Goal: Task Accomplishment & Management: Use online tool/utility

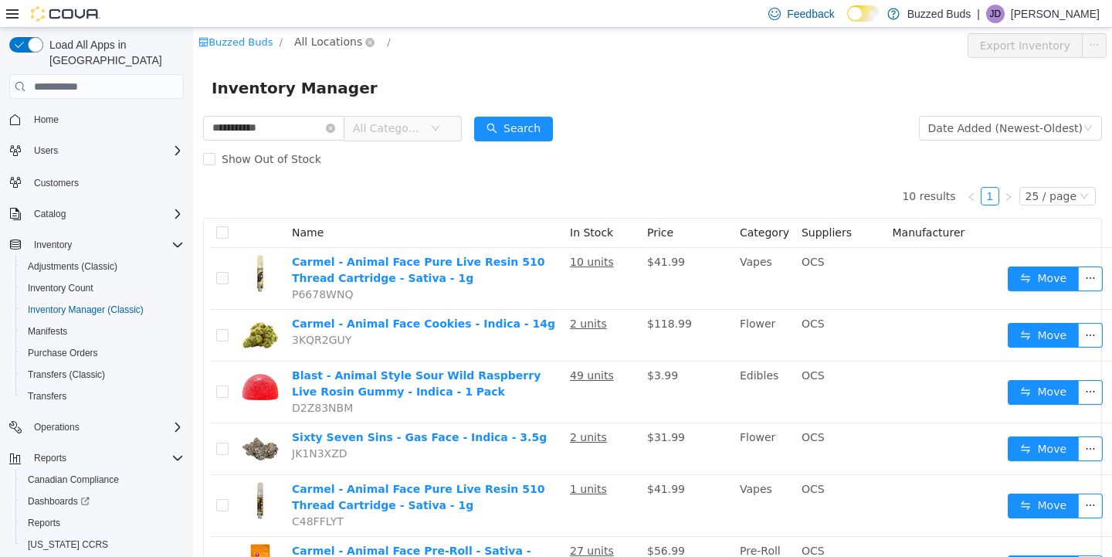
click at [327, 42] on span "All Locations" at bounding box center [328, 41] width 68 height 17
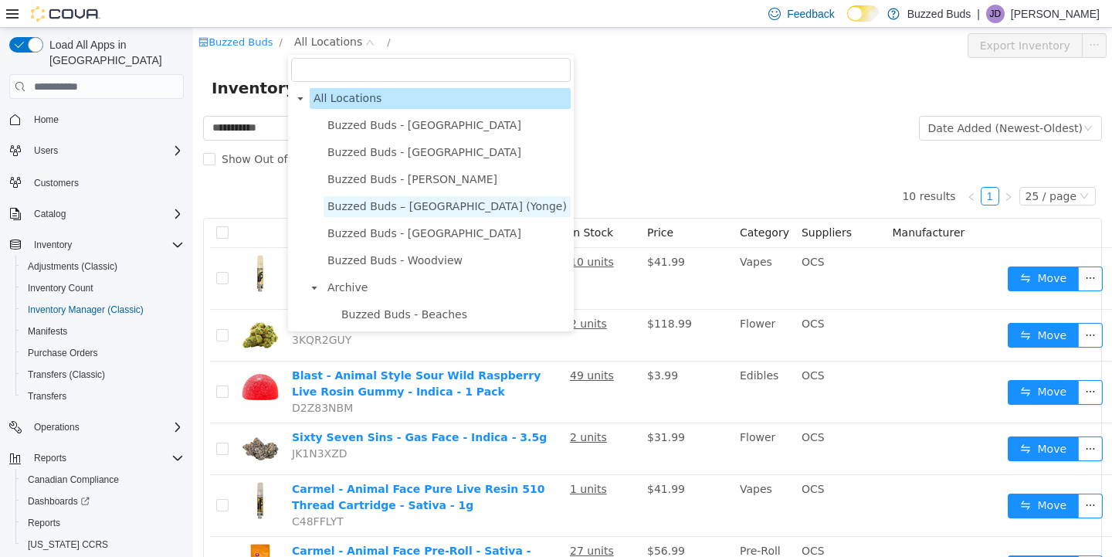
click at [389, 200] on span "Buzzed Buds – [GEOGRAPHIC_DATA] (Yonge)" at bounding box center [446, 206] width 239 height 12
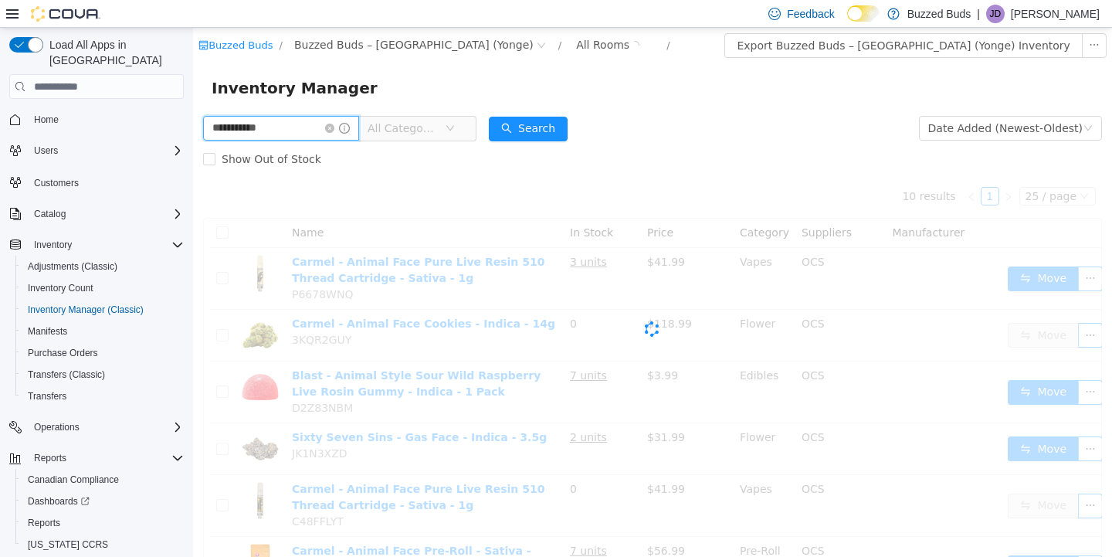
click at [325, 130] on input "**********" at bounding box center [281, 128] width 156 height 25
click at [334, 130] on icon "icon: close-circle" at bounding box center [329, 128] width 9 height 9
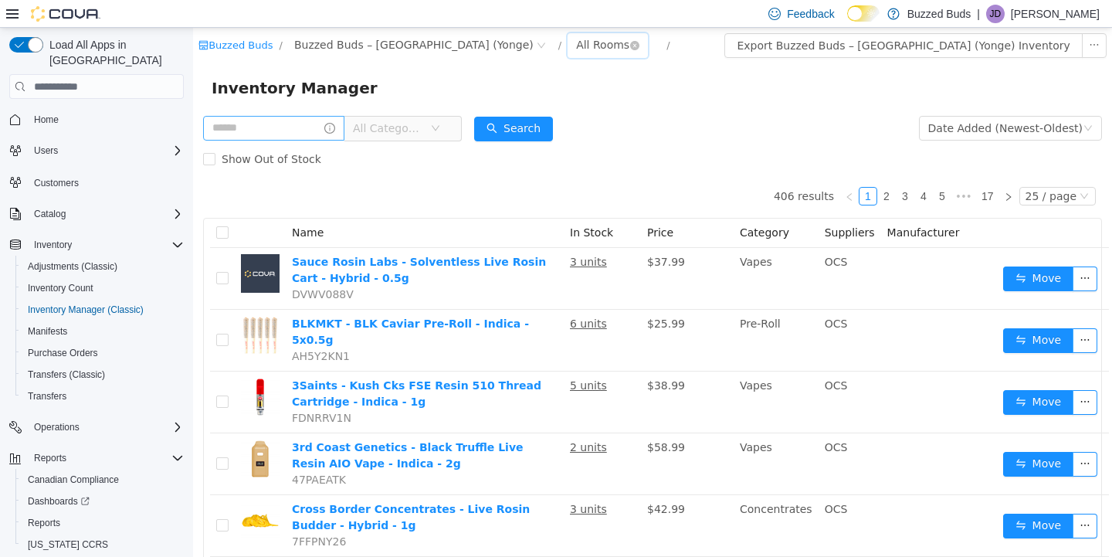
click at [576, 40] on div "All Rooms" at bounding box center [602, 44] width 53 height 23
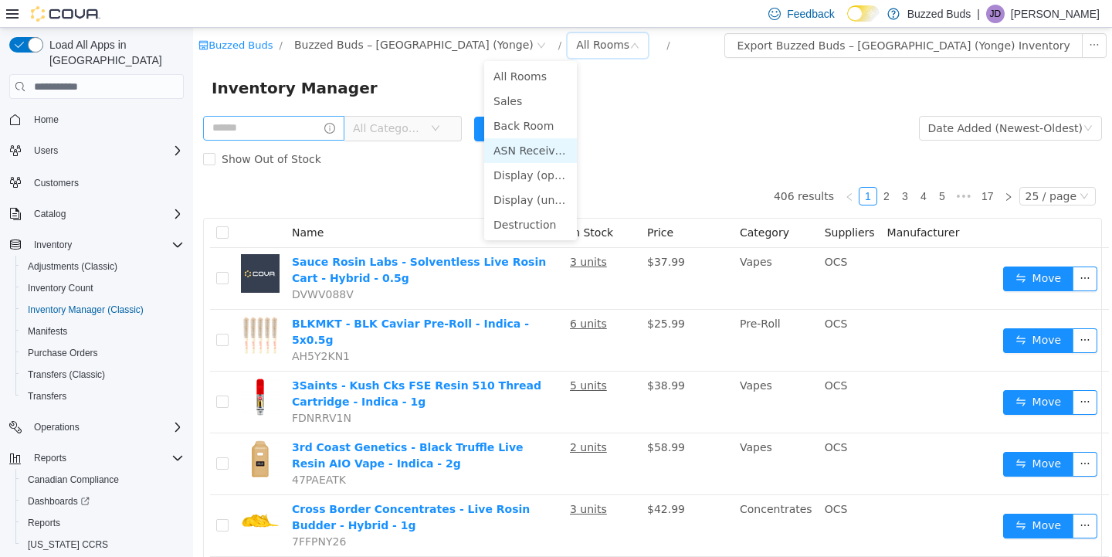
click at [509, 151] on li "ASN Receiving" at bounding box center [530, 150] width 93 height 25
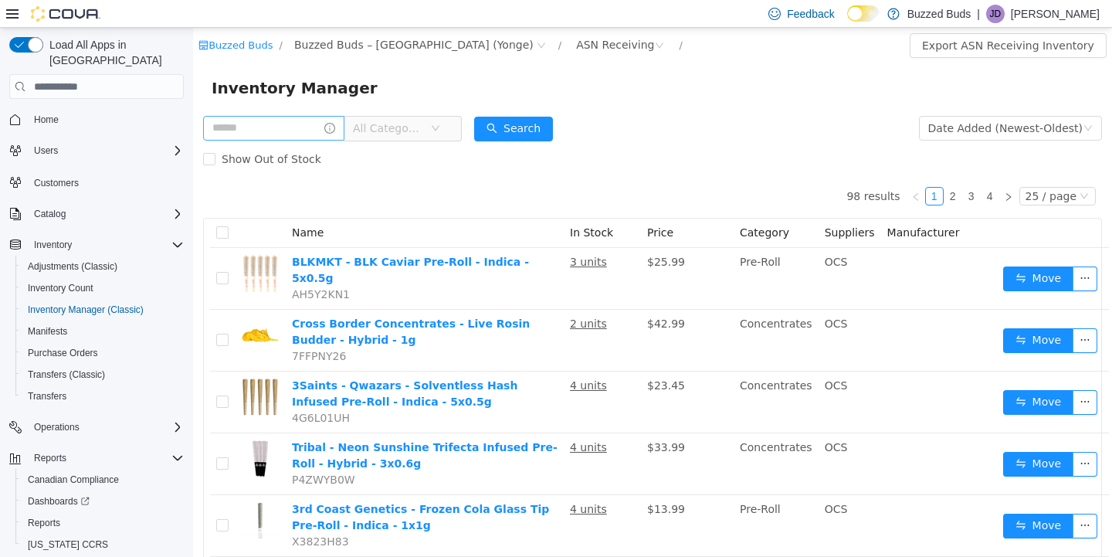
click at [388, 134] on span "All Categories" at bounding box center [388, 127] width 70 height 15
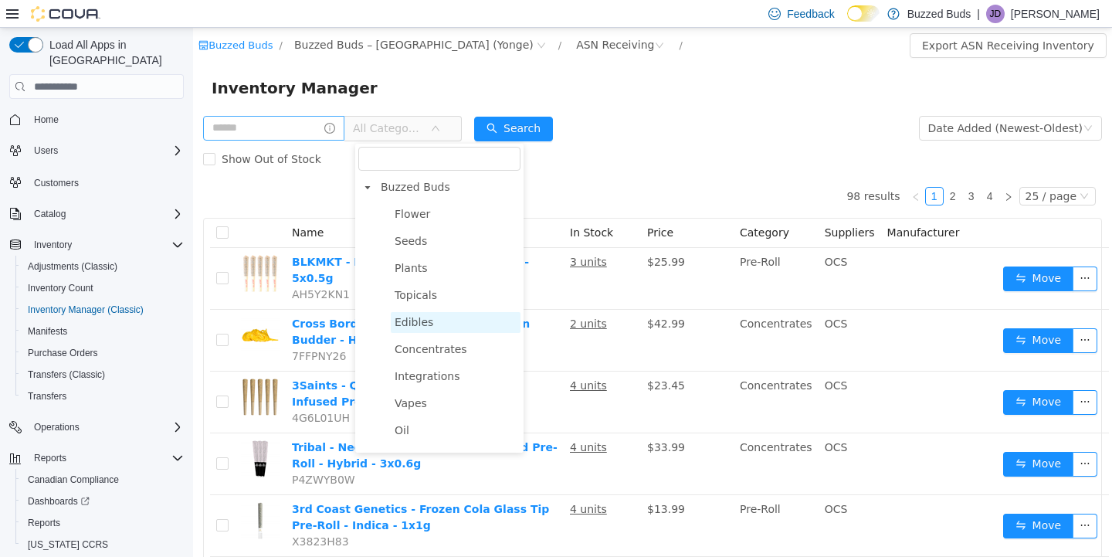
click at [415, 317] on span "Edibles" at bounding box center [413, 322] width 39 height 12
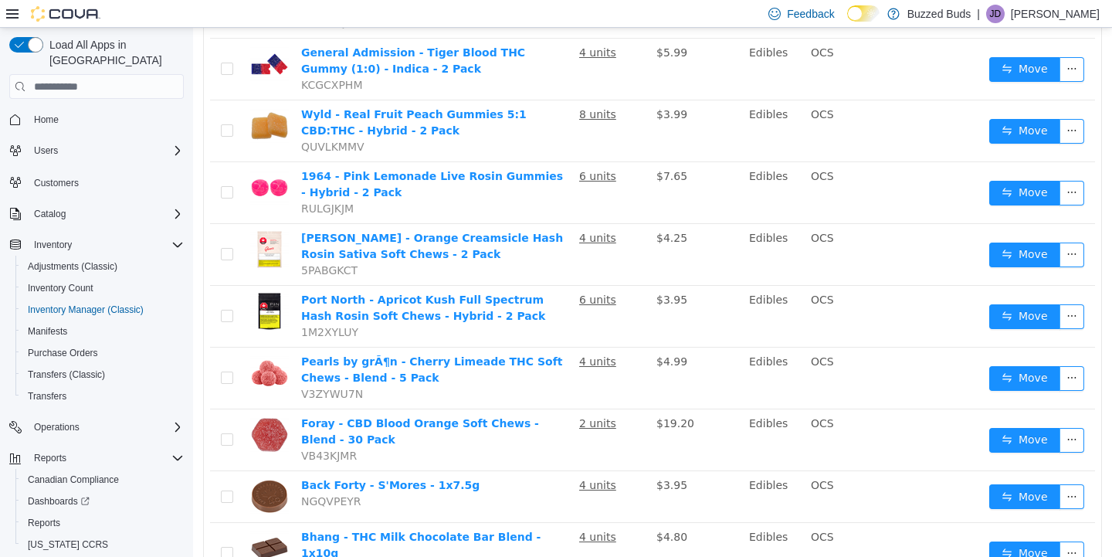
scroll to position [1167, 0]
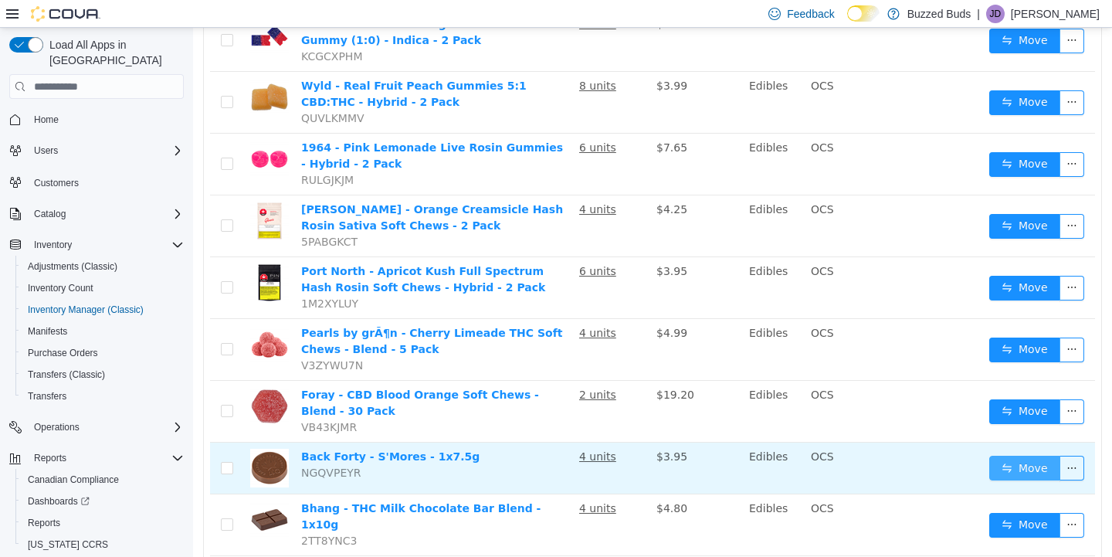
click at [1007, 455] on button "Move" at bounding box center [1024, 467] width 71 height 25
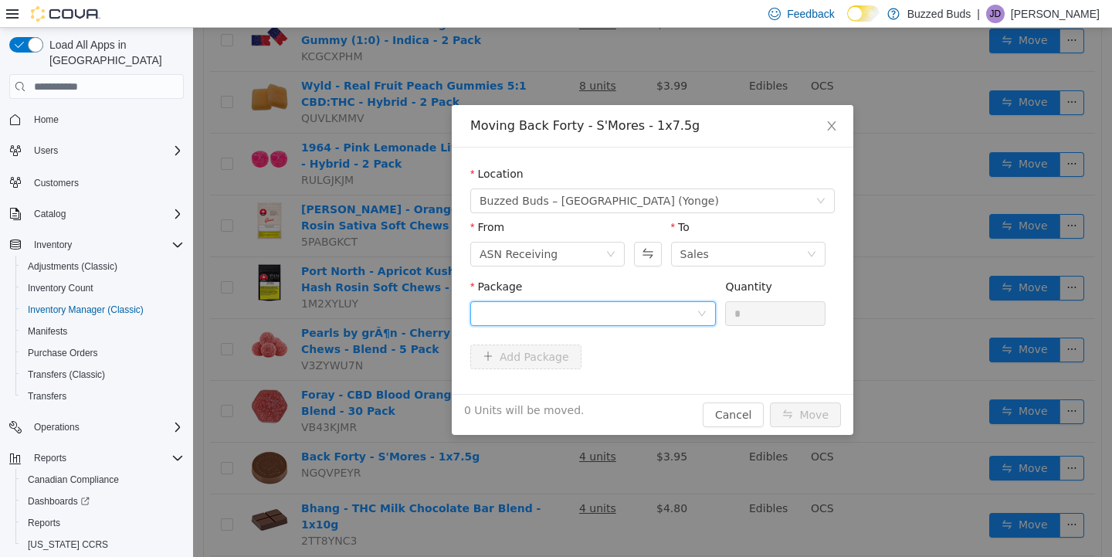
click at [559, 313] on div at bounding box center [587, 313] width 217 height 23
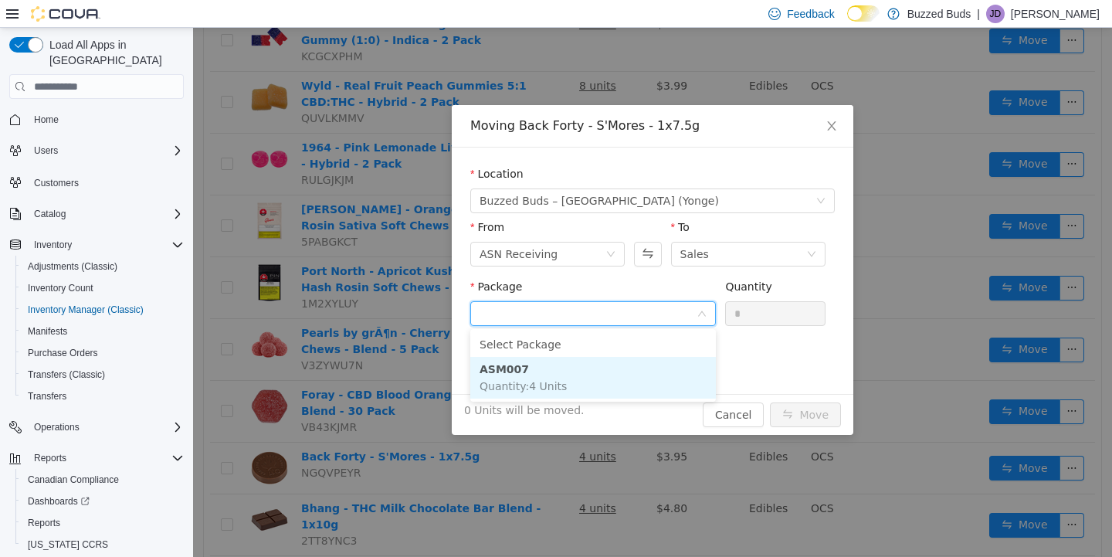
click at [542, 378] on li "ASM007 Quantity : 4 Units" at bounding box center [592, 378] width 245 height 42
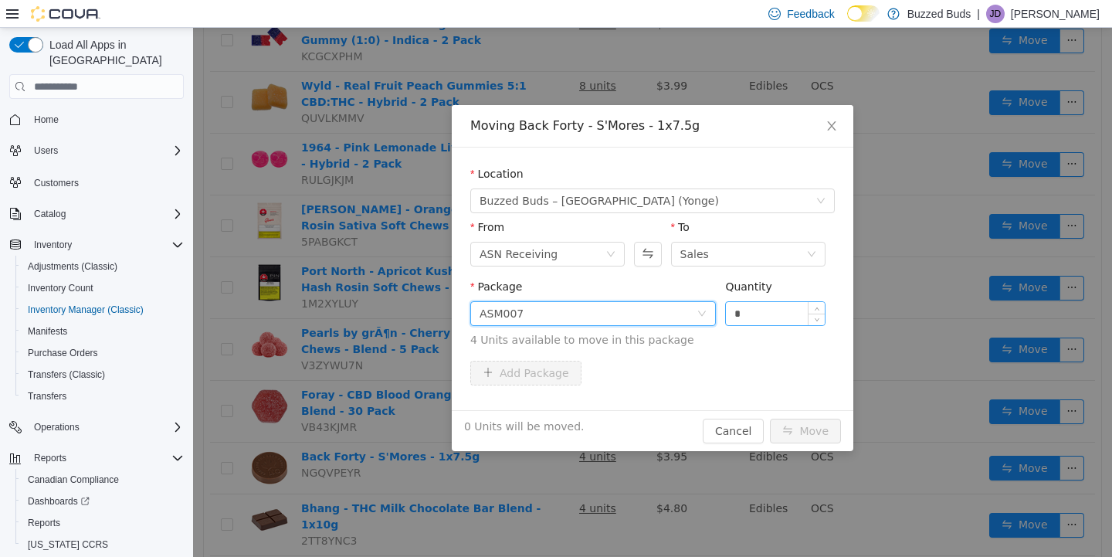
click at [764, 317] on input "*" at bounding box center [775, 313] width 99 height 23
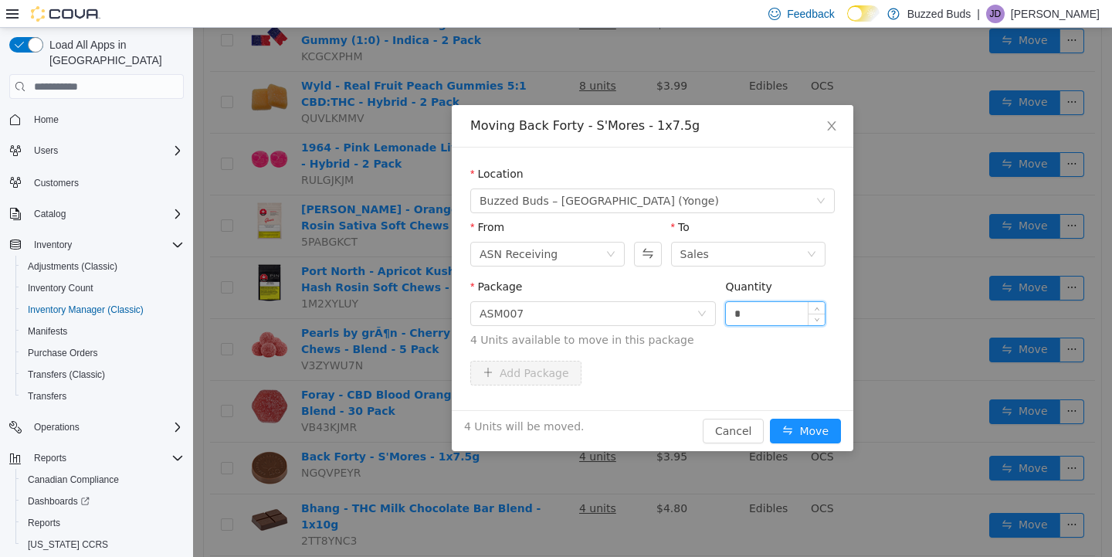
type input "*"
click at [770, 418] on button "Move" at bounding box center [805, 430] width 71 height 25
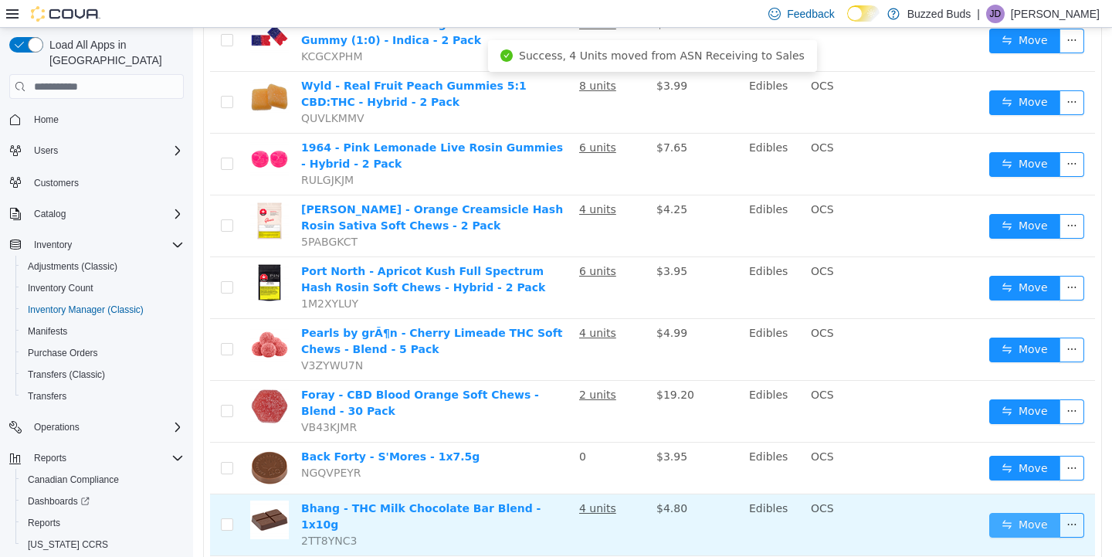
click at [1011, 513] on button "Move" at bounding box center [1024, 525] width 71 height 25
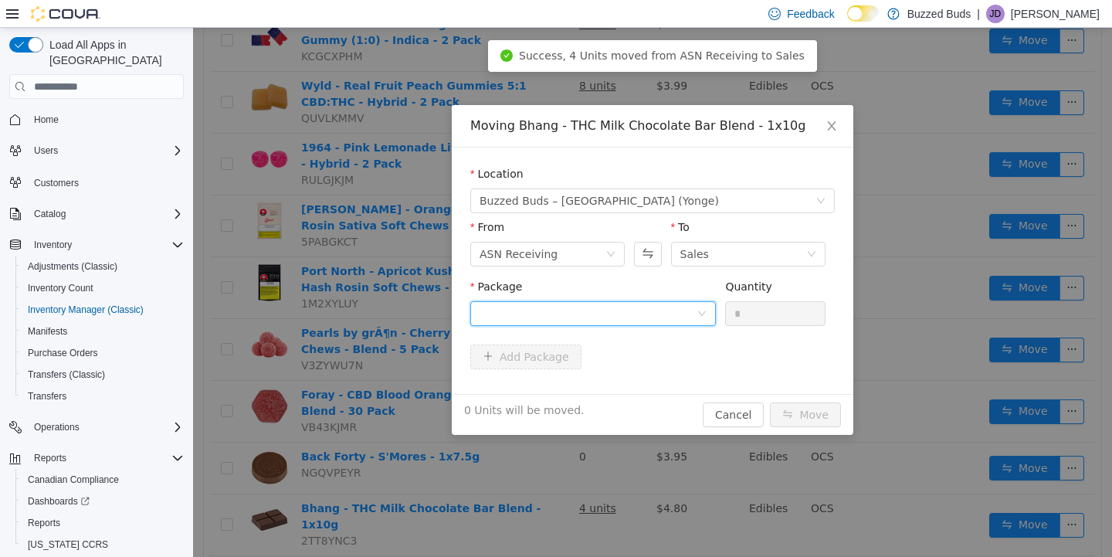
click at [663, 309] on div at bounding box center [587, 313] width 217 height 23
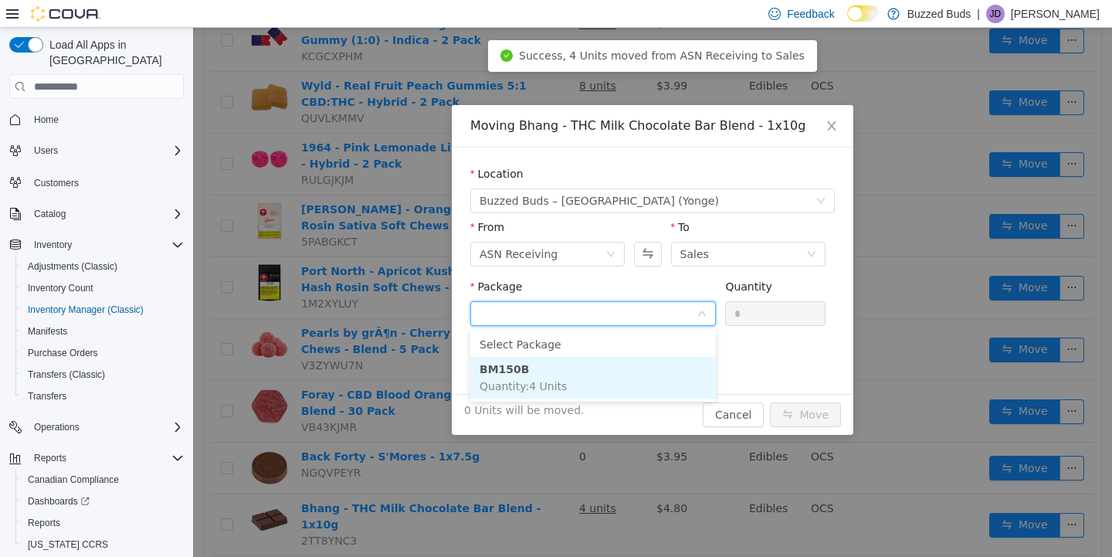
click at [616, 376] on li "BM150B Quantity : 4 Units" at bounding box center [592, 378] width 245 height 42
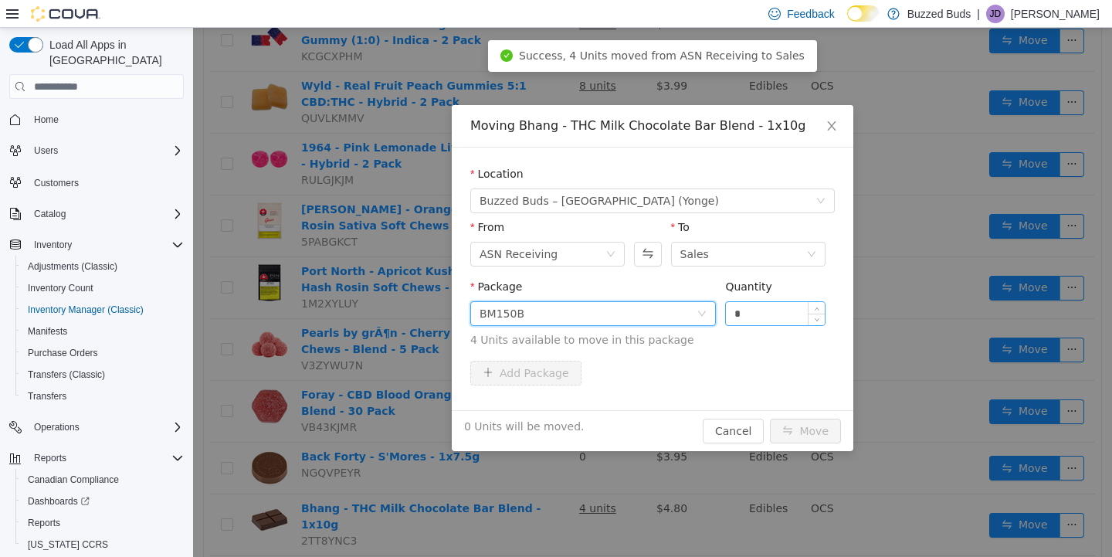
click at [753, 313] on input "*" at bounding box center [775, 313] width 99 height 23
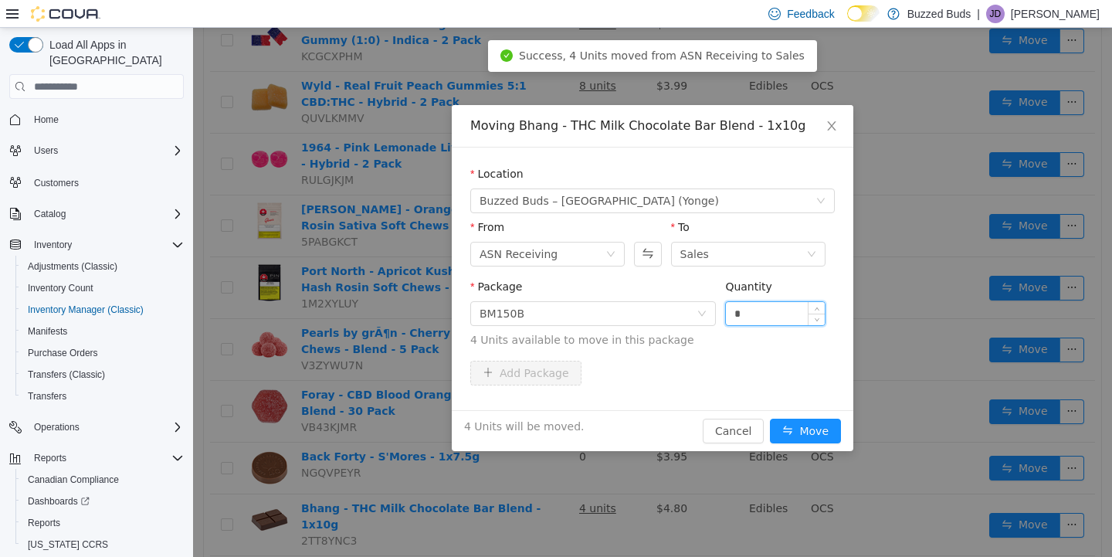
type input "*"
click at [770, 418] on button "Move" at bounding box center [805, 430] width 71 height 25
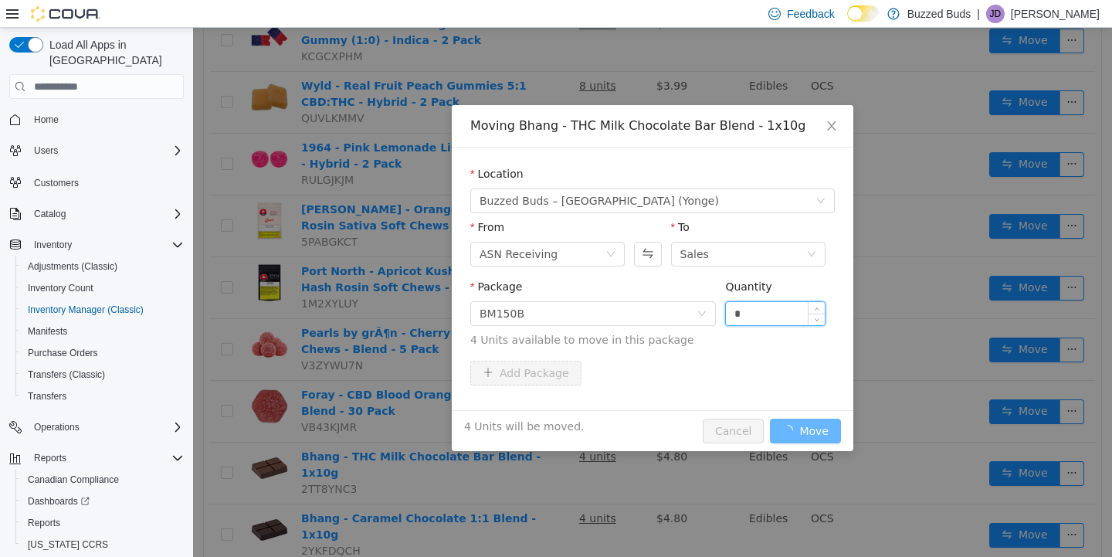
scroll to position [1116, 0]
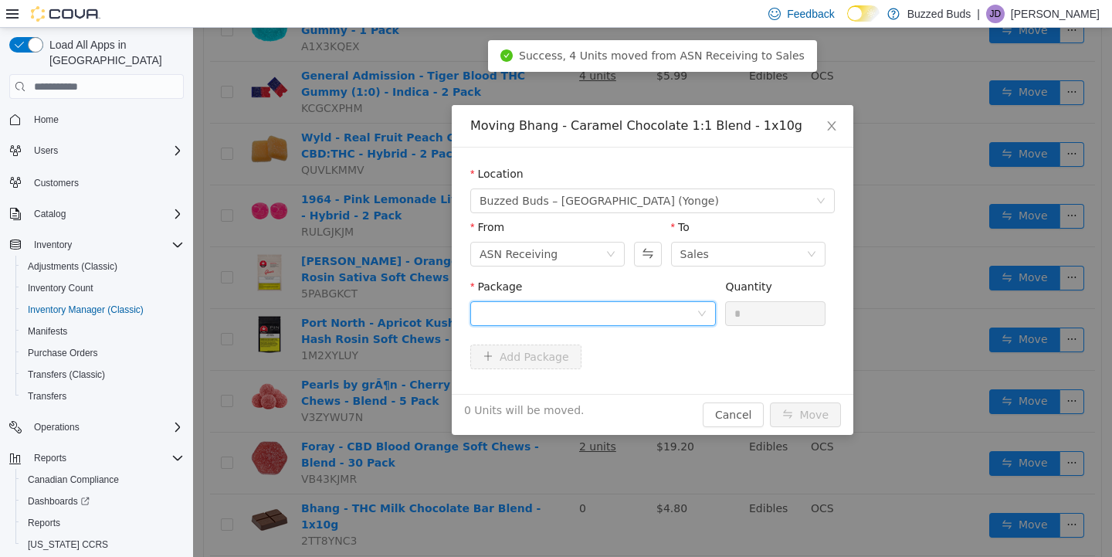
click at [566, 310] on div at bounding box center [587, 313] width 217 height 23
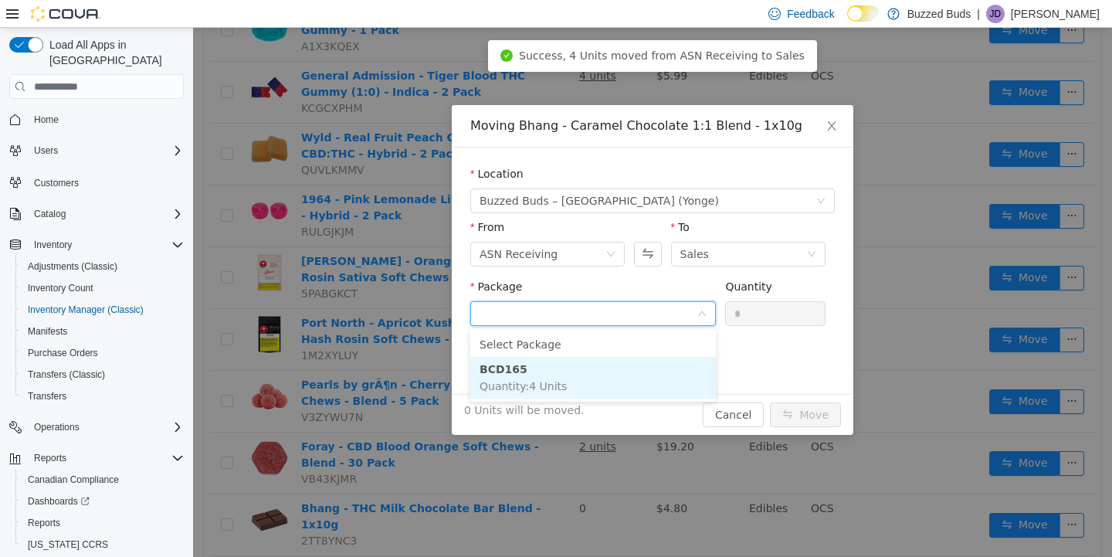
click at [555, 380] on span "Quantity : 4 Units" at bounding box center [522, 386] width 87 height 12
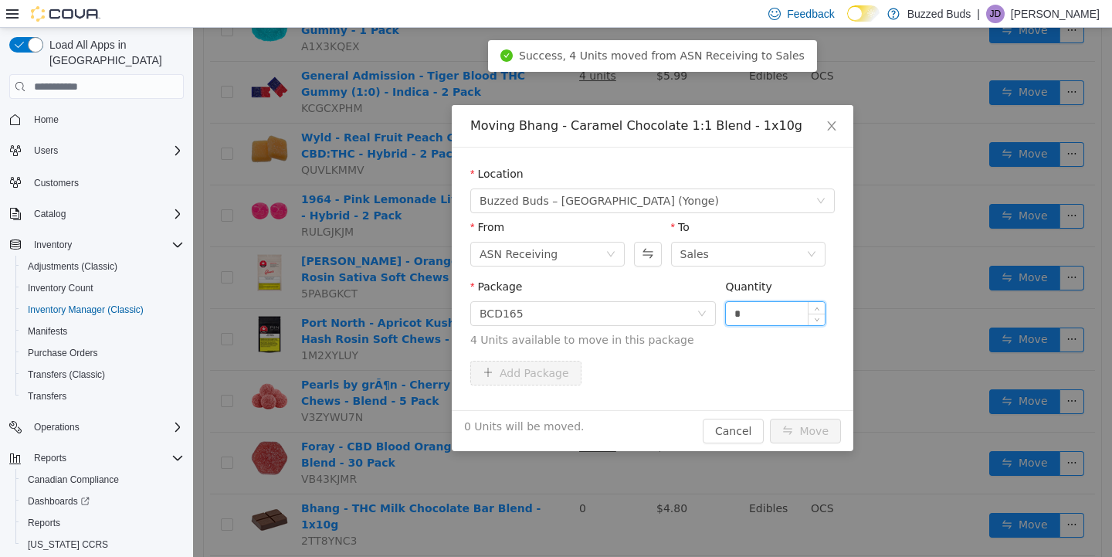
click at [758, 317] on input "*" at bounding box center [775, 313] width 99 height 23
type input "*"
click at [770, 418] on button "Move" at bounding box center [805, 430] width 71 height 25
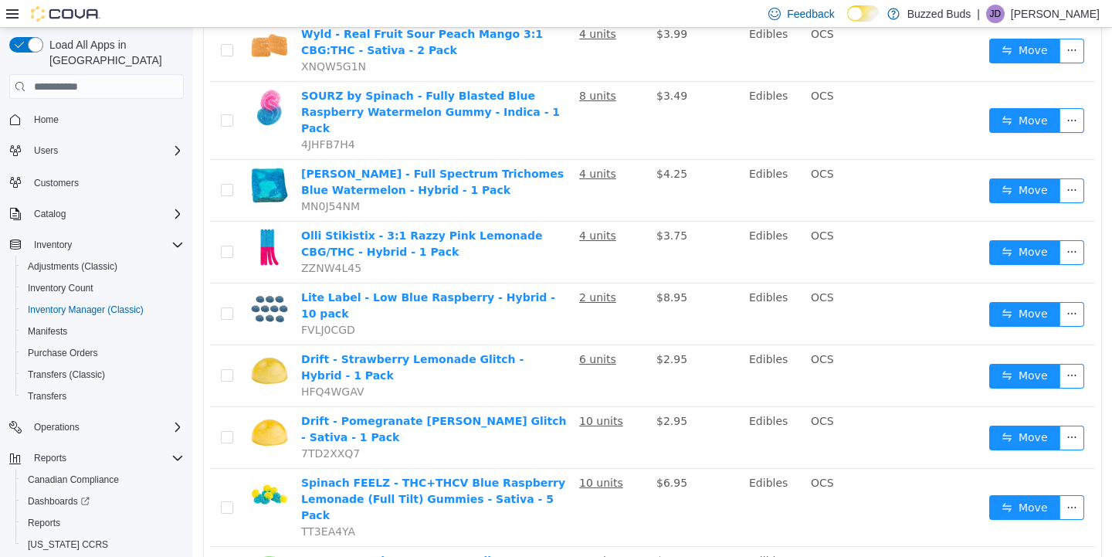
scroll to position [502, 0]
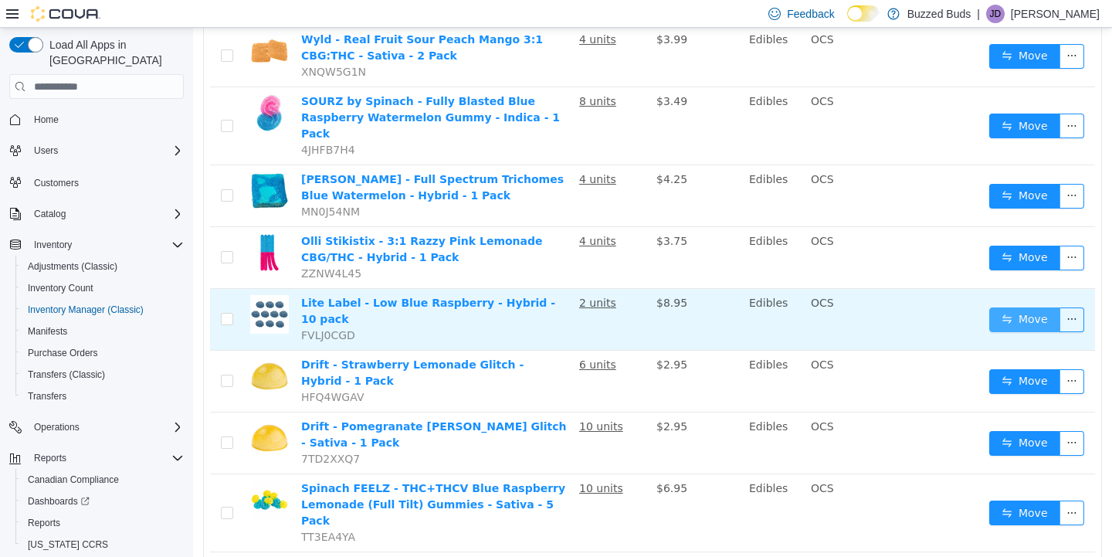
click at [1011, 307] on button "Move" at bounding box center [1024, 319] width 71 height 25
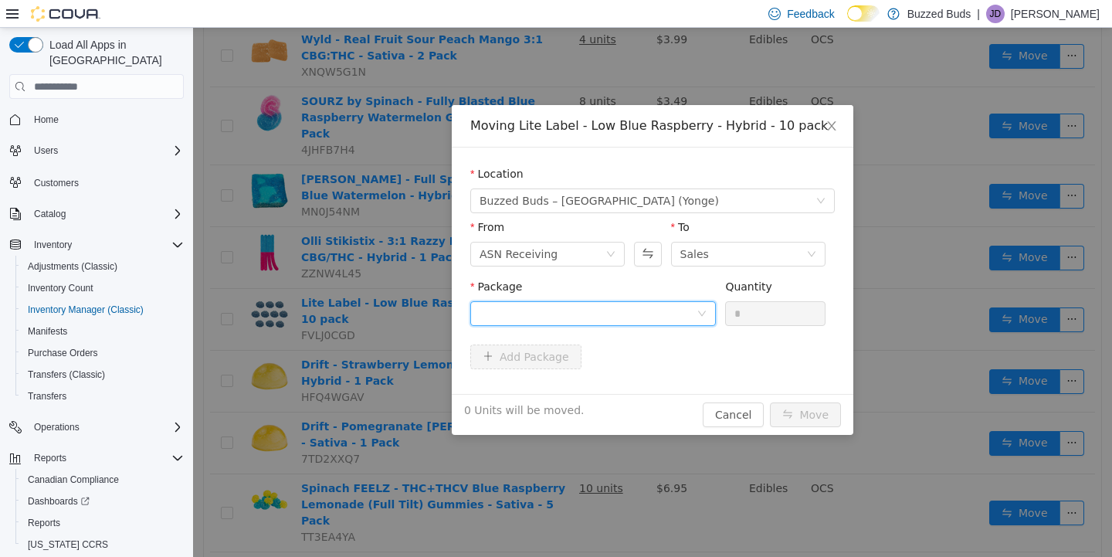
click at [539, 313] on div at bounding box center [587, 313] width 217 height 23
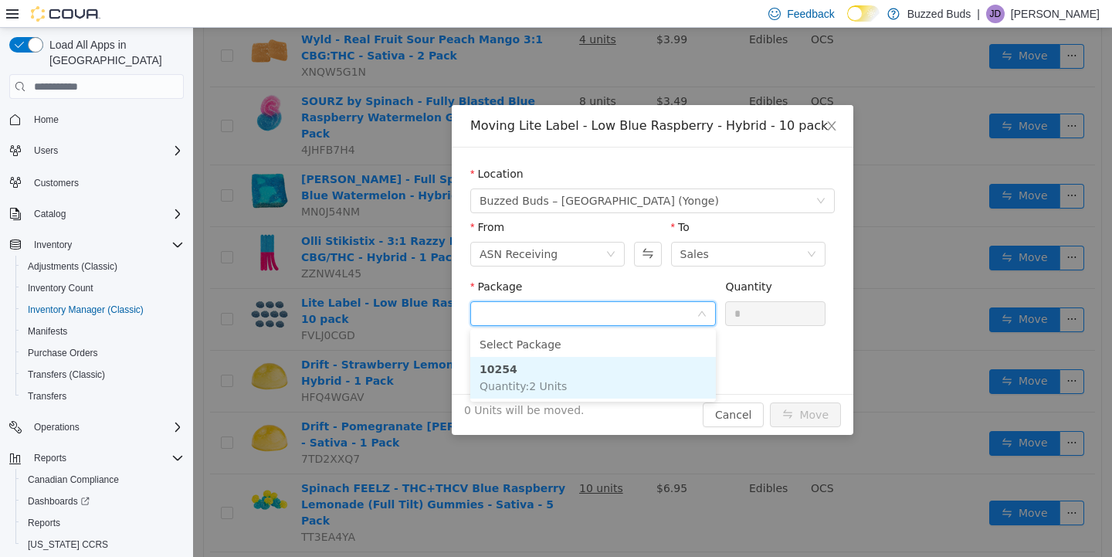
click at [538, 380] on span "Quantity : 2 Units" at bounding box center [522, 386] width 87 height 12
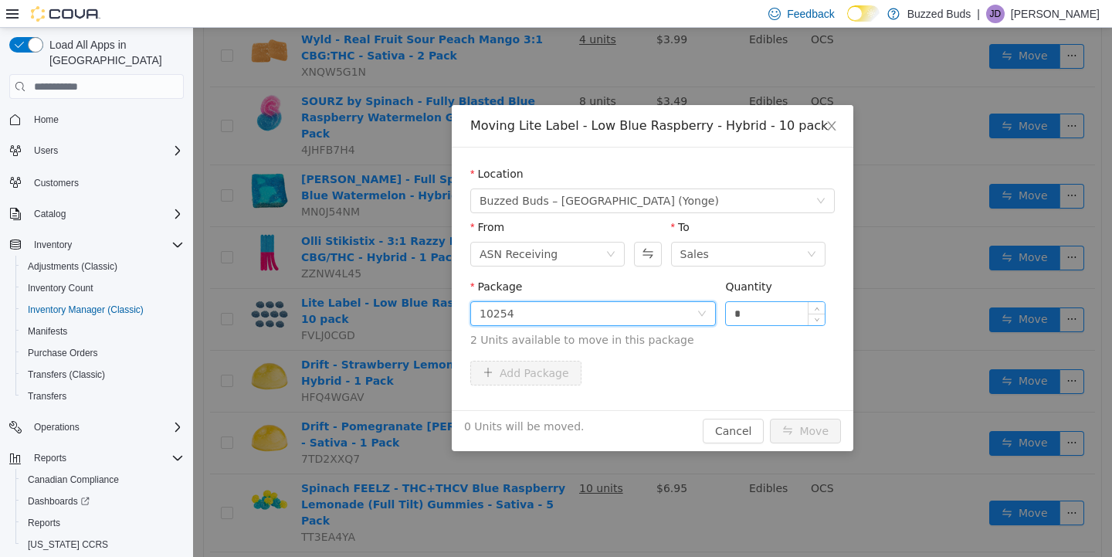
click at [752, 314] on input "*" at bounding box center [775, 313] width 99 height 23
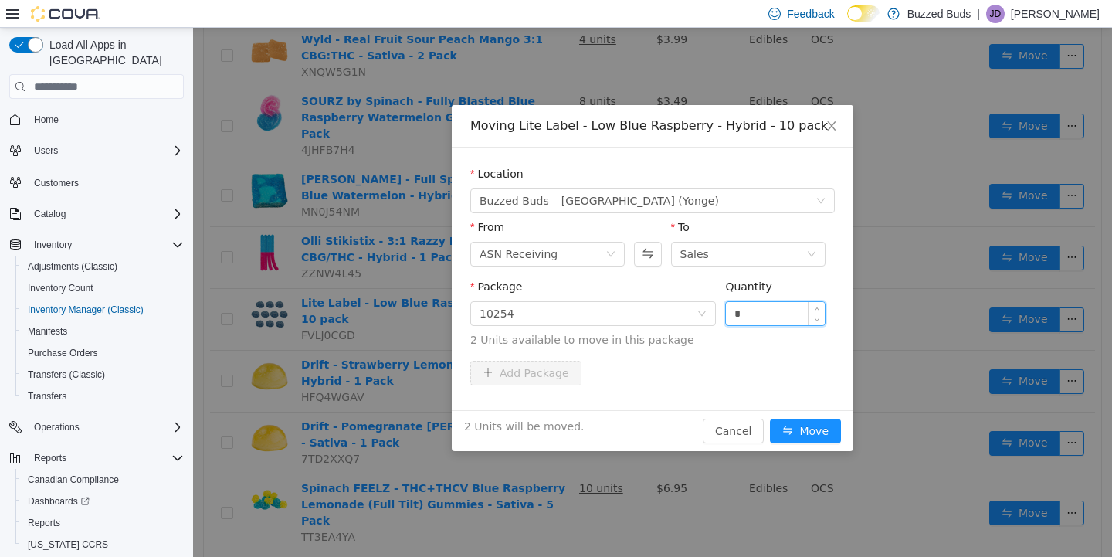
type input "*"
click at [770, 418] on button "Move" at bounding box center [805, 430] width 71 height 25
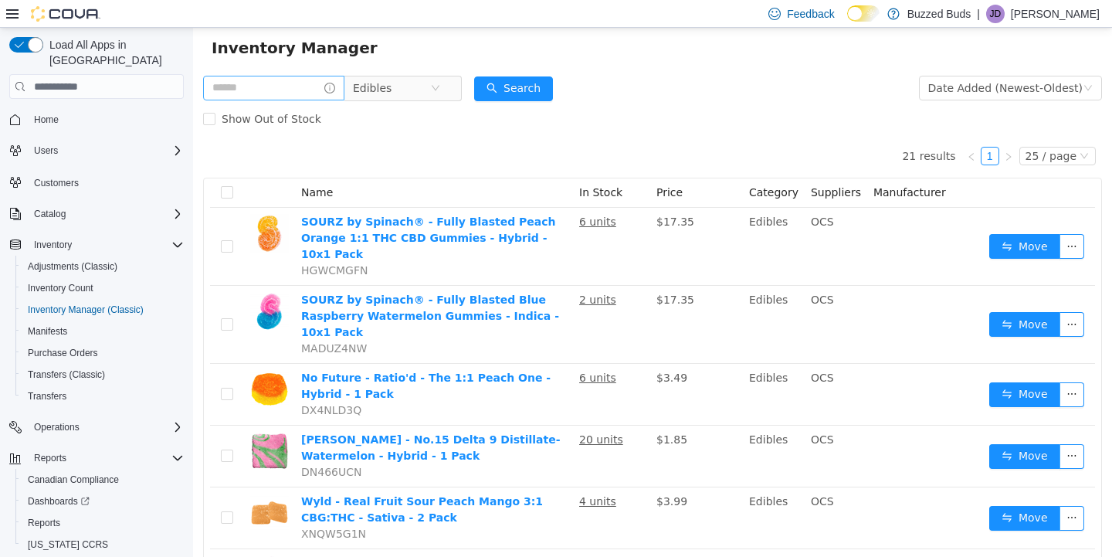
scroll to position [0, 0]
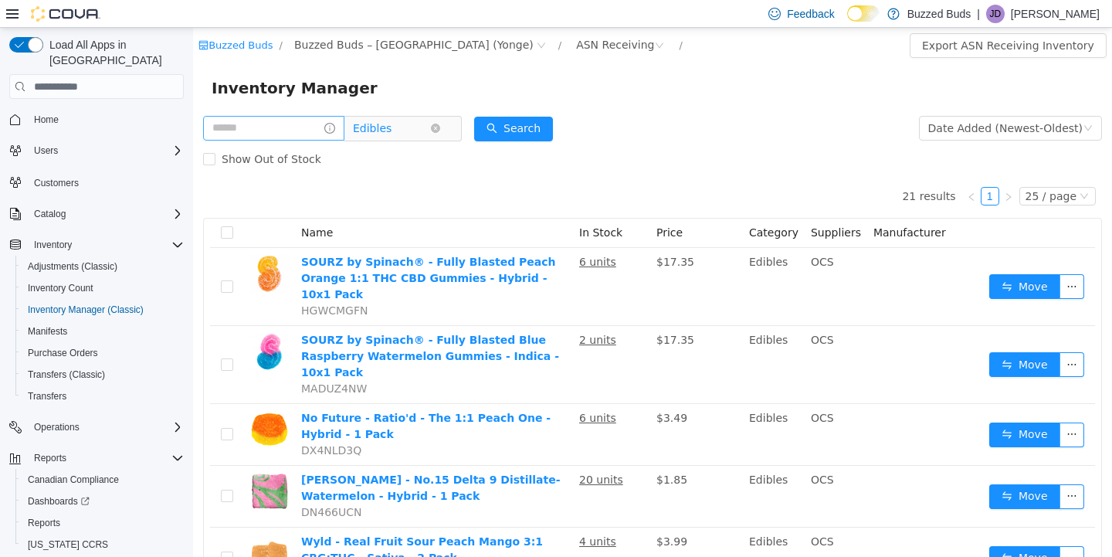
click at [391, 129] on span "Edibles" at bounding box center [372, 128] width 39 height 23
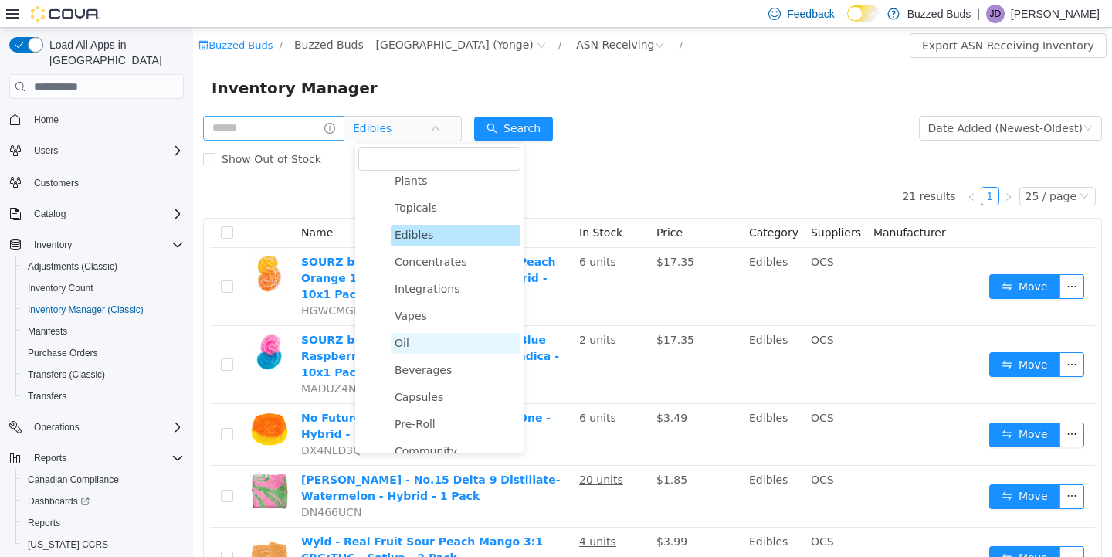
scroll to position [89, 0]
click at [422, 401] on span "Capsules" at bounding box center [418, 395] width 49 height 12
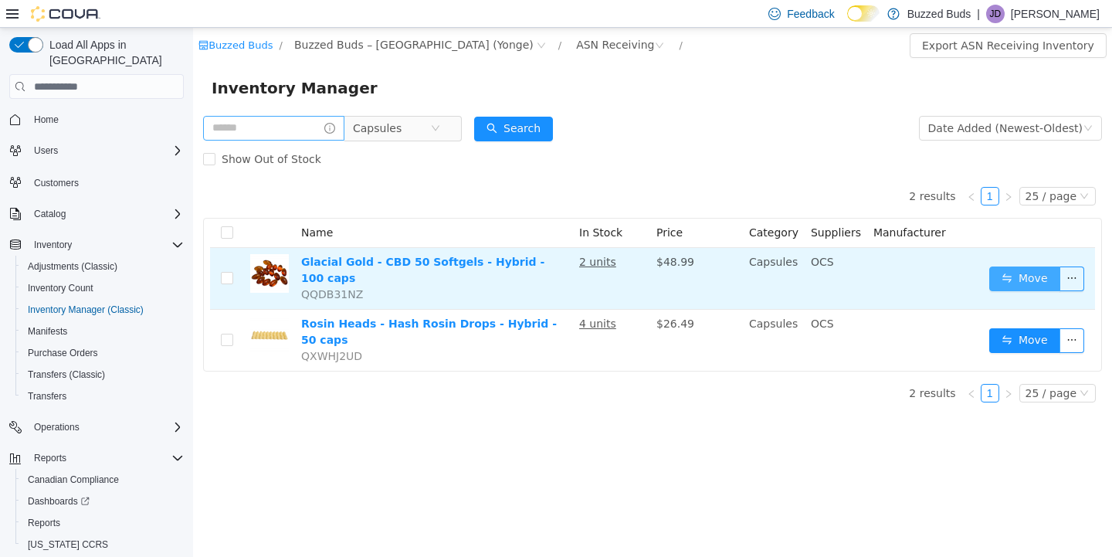
click at [1010, 275] on button "Move" at bounding box center [1024, 278] width 71 height 25
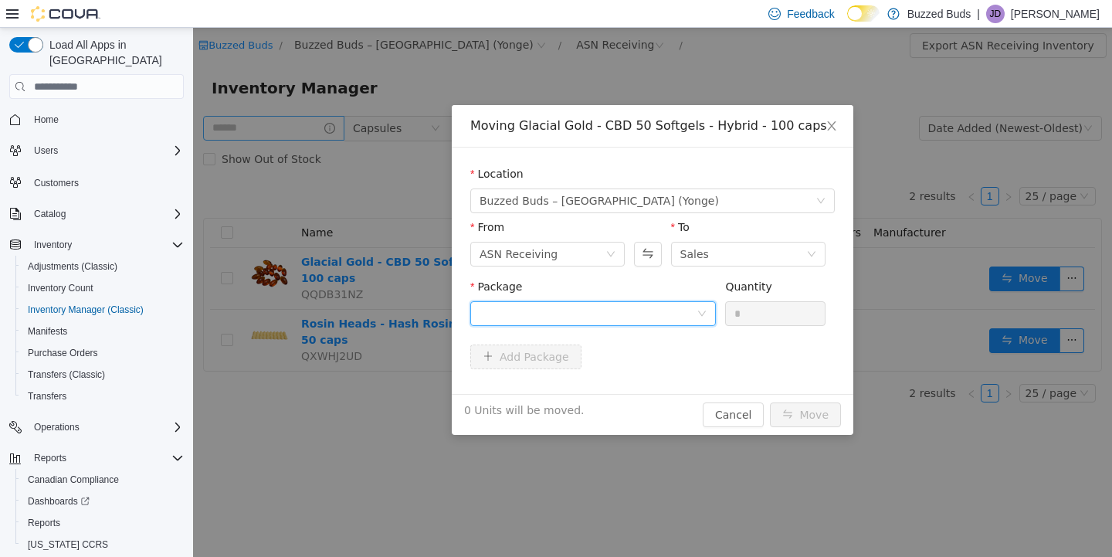
click at [595, 309] on div at bounding box center [587, 313] width 217 height 23
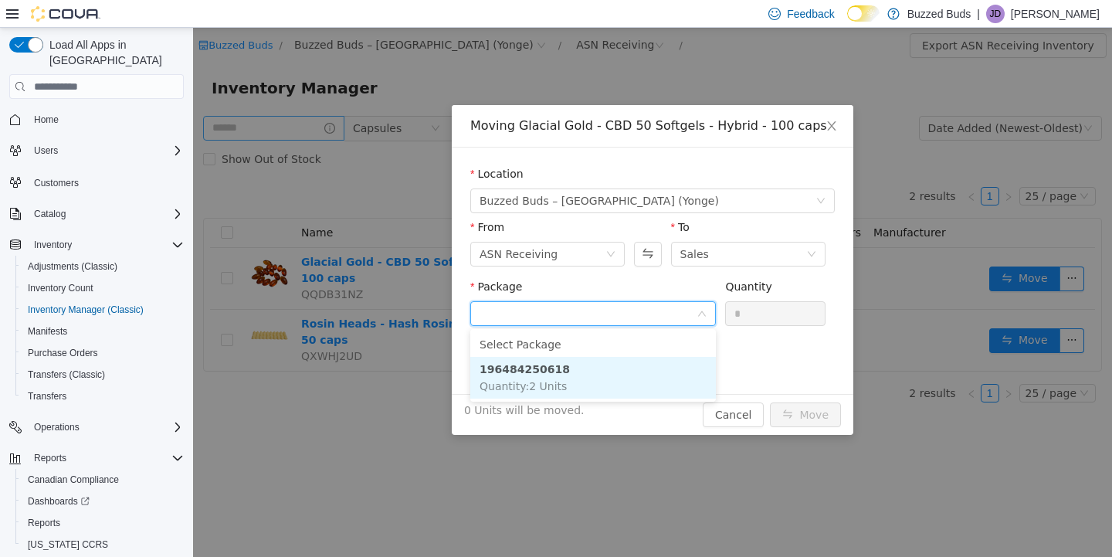
click at [547, 380] on span "Quantity : 2 Units" at bounding box center [522, 386] width 87 height 12
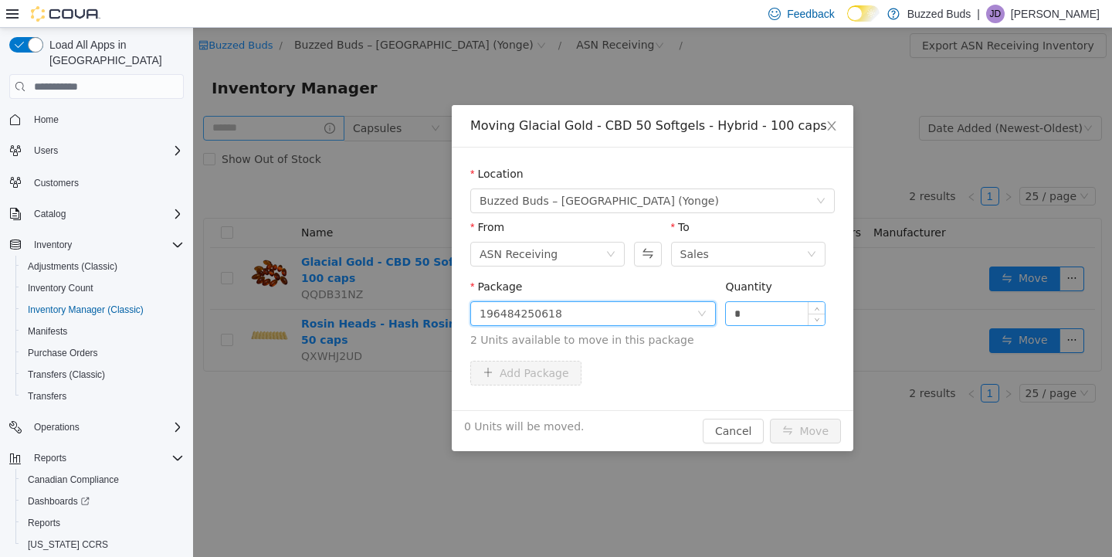
click at [761, 312] on input "*" at bounding box center [775, 313] width 99 height 23
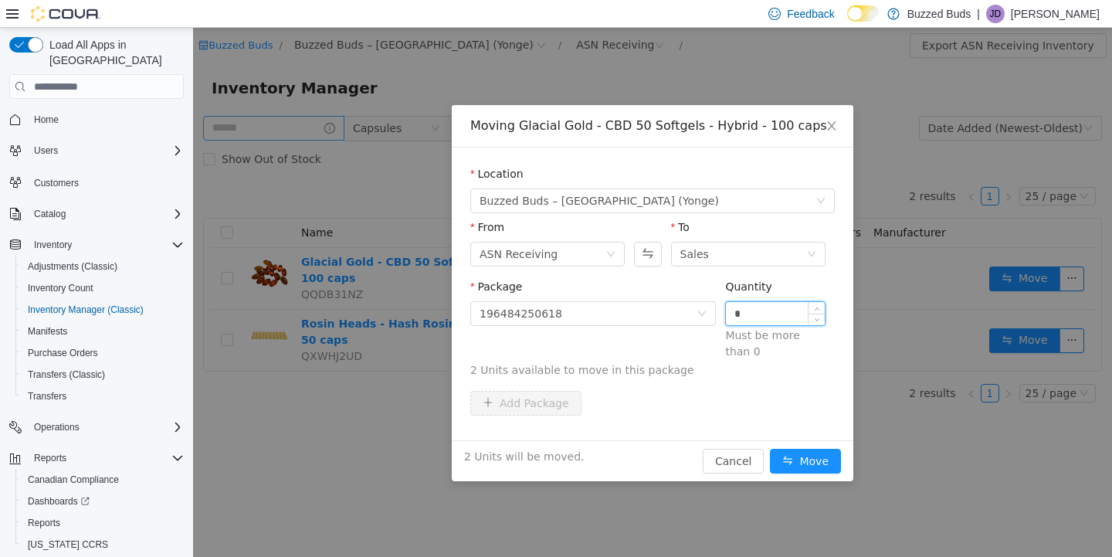
type input "*"
click at [770, 449] on button "Move" at bounding box center [805, 461] width 71 height 25
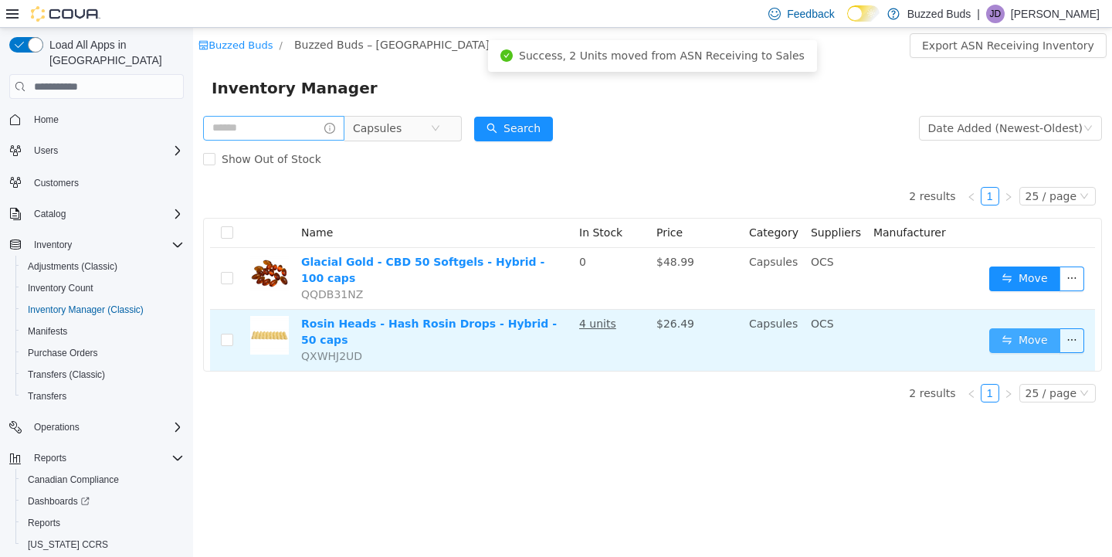
click at [1039, 337] on button "Move" at bounding box center [1024, 340] width 71 height 25
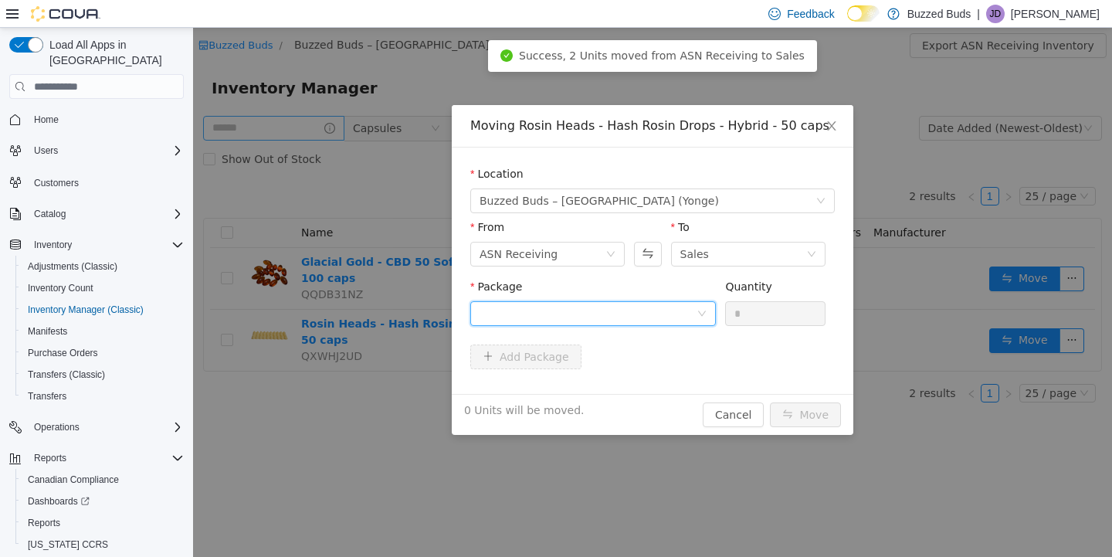
click at [631, 312] on div at bounding box center [587, 313] width 217 height 23
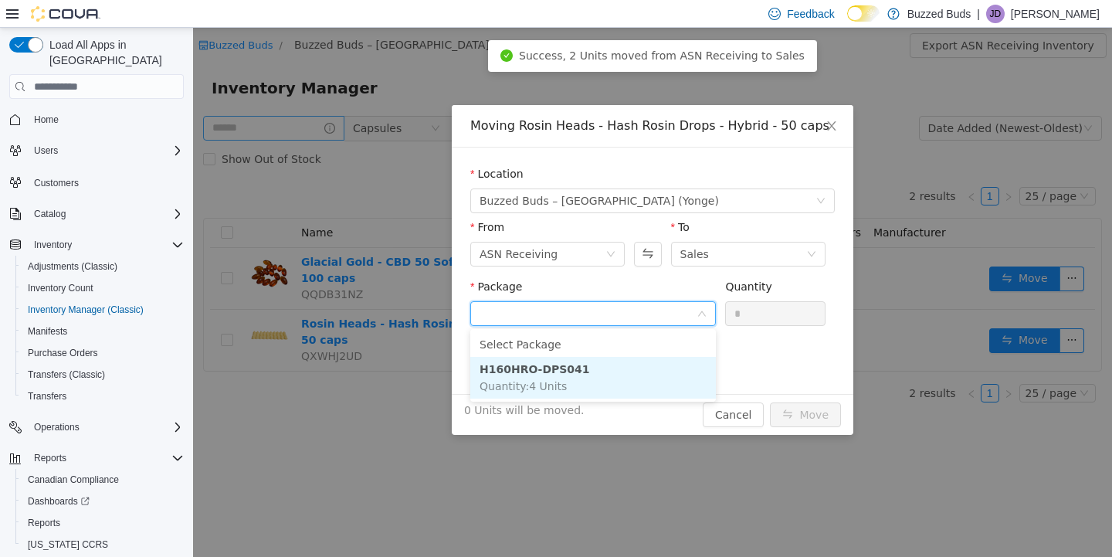
click at [573, 377] on li "H160HRO-DPS041 Quantity : 4 Units" at bounding box center [592, 378] width 245 height 42
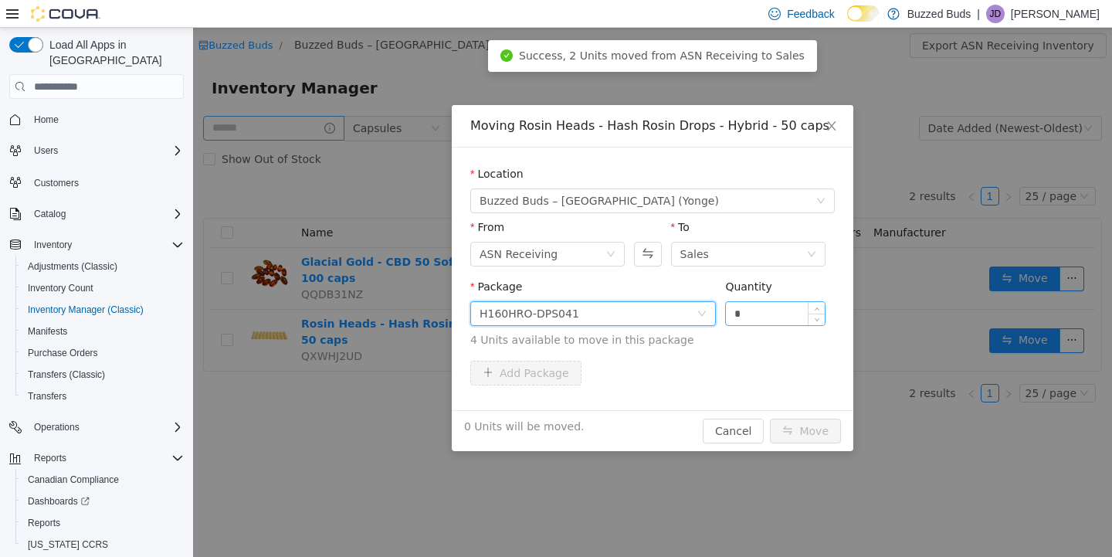
click at [760, 315] on input "*" at bounding box center [775, 313] width 99 height 23
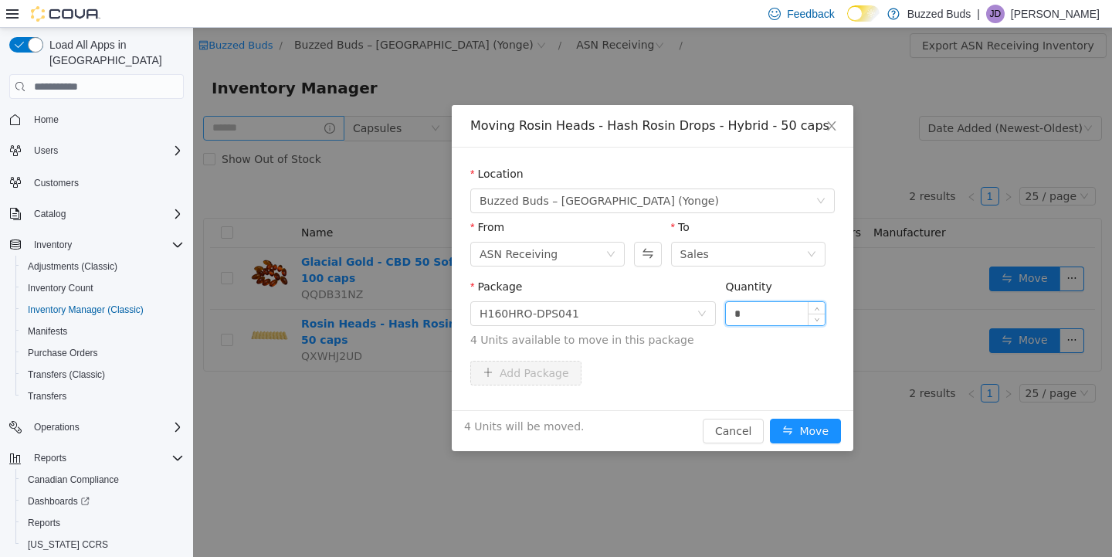
type input "*"
click at [770, 418] on button "Move" at bounding box center [805, 430] width 71 height 25
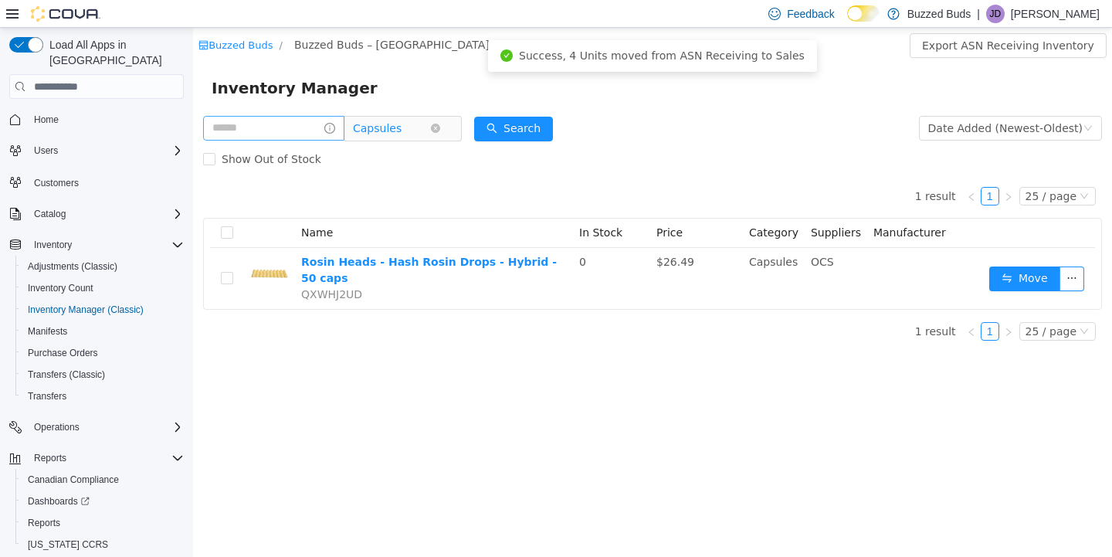
click at [401, 130] on span "Capsules" at bounding box center [377, 128] width 49 height 23
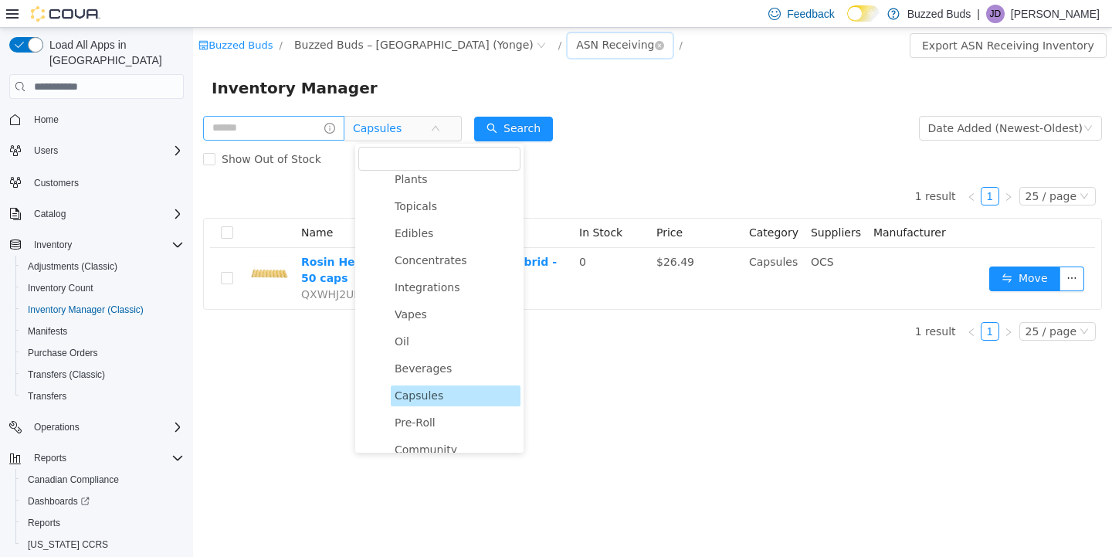
click at [576, 39] on div "ASN Receiving" at bounding box center [615, 44] width 78 height 23
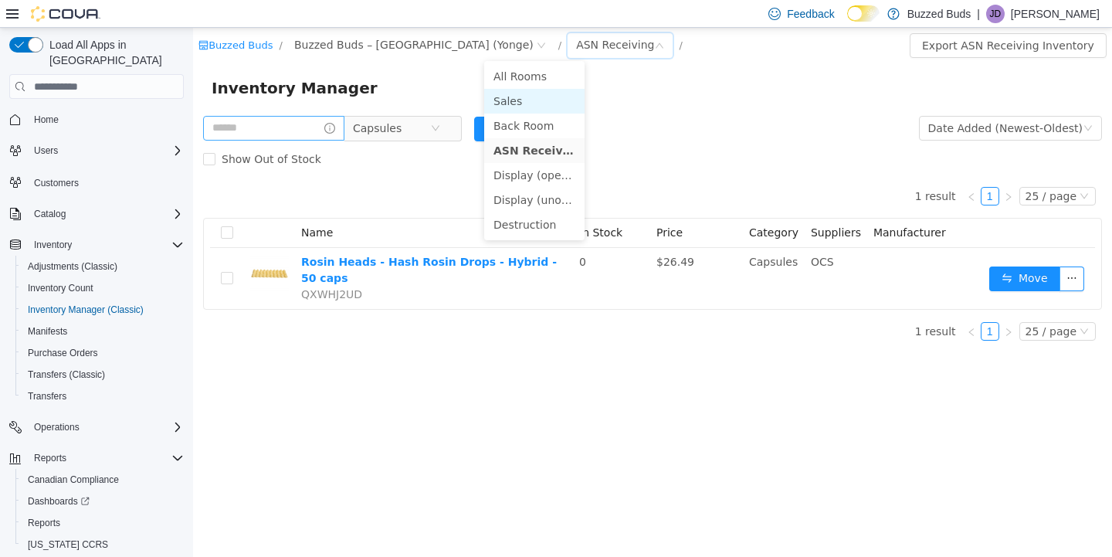
click at [514, 107] on li "Sales" at bounding box center [534, 101] width 100 height 25
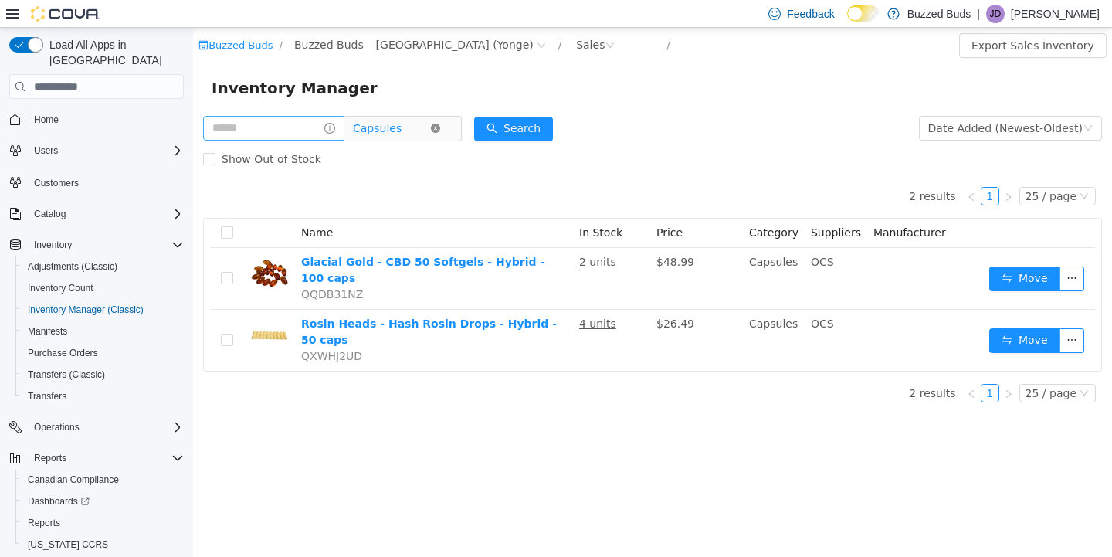
click at [440, 127] on icon "icon: close-circle" at bounding box center [435, 128] width 9 height 9
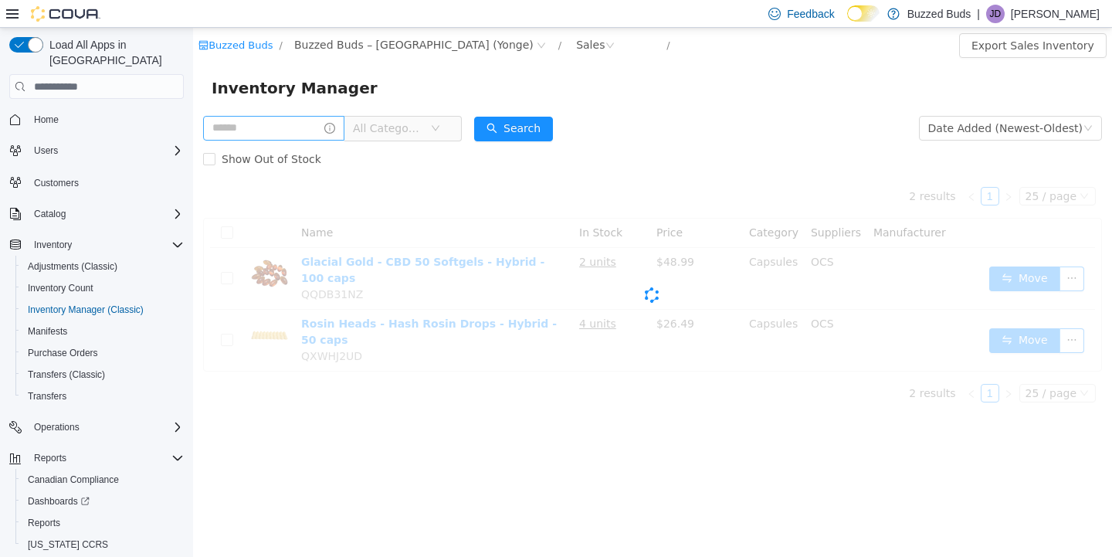
click at [411, 134] on span "All Categories" at bounding box center [388, 127] width 70 height 15
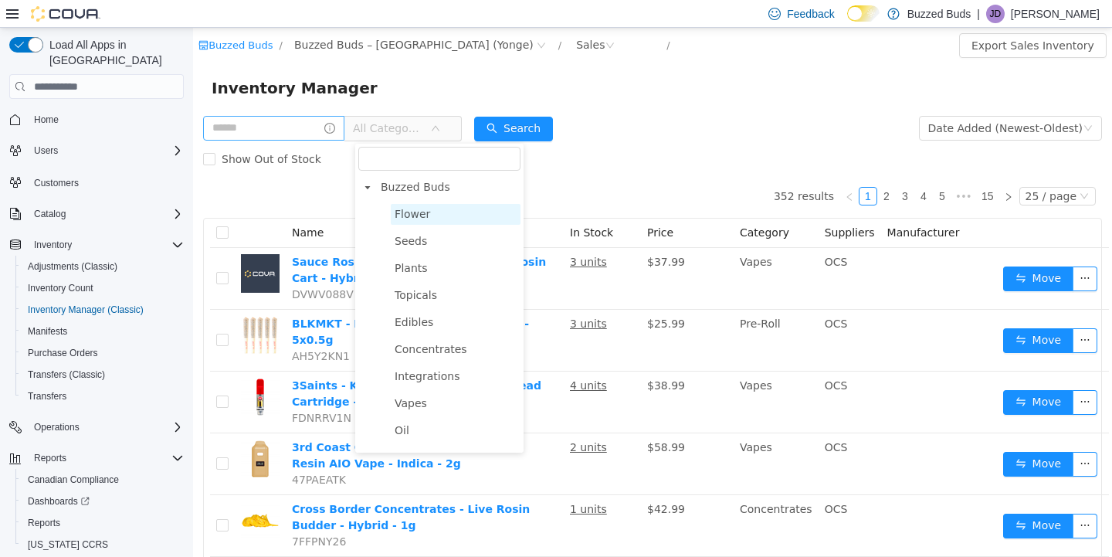
click at [417, 220] on span "Flower" at bounding box center [412, 214] width 36 height 12
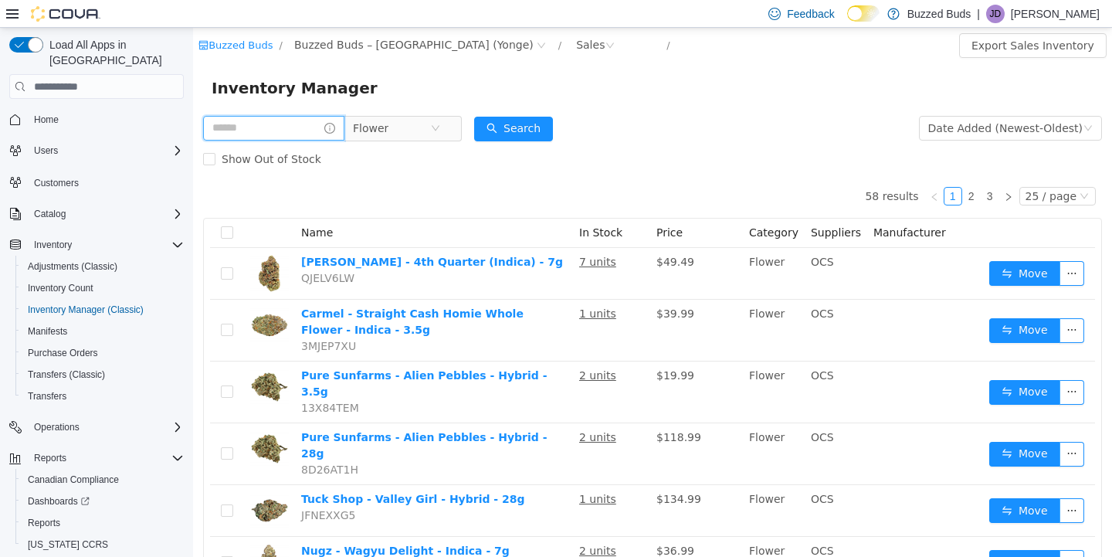
click at [249, 127] on input "text" at bounding box center [273, 128] width 141 height 25
type input "****"
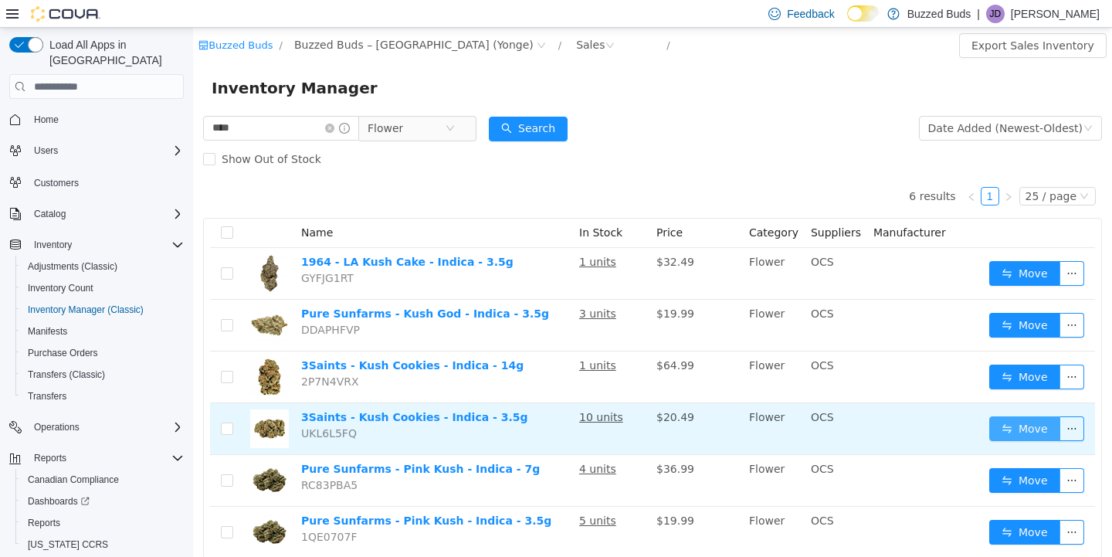
click at [1024, 427] on button "Move" at bounding box center [1024, 428] width 71 height 25
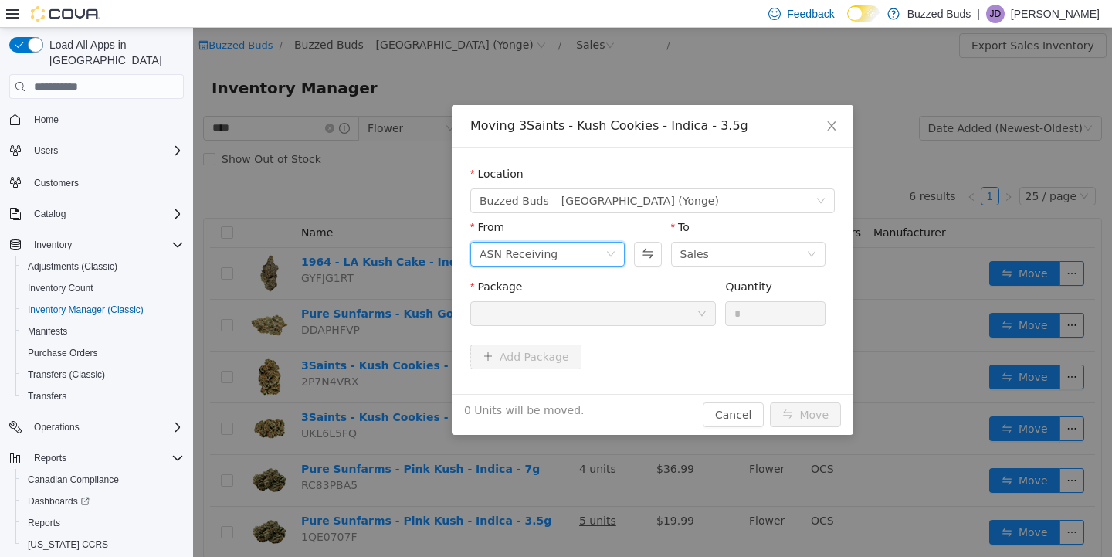
click at [609, 256] on icon "icon: down" at bounding box center [610, 253] width 9 height 9
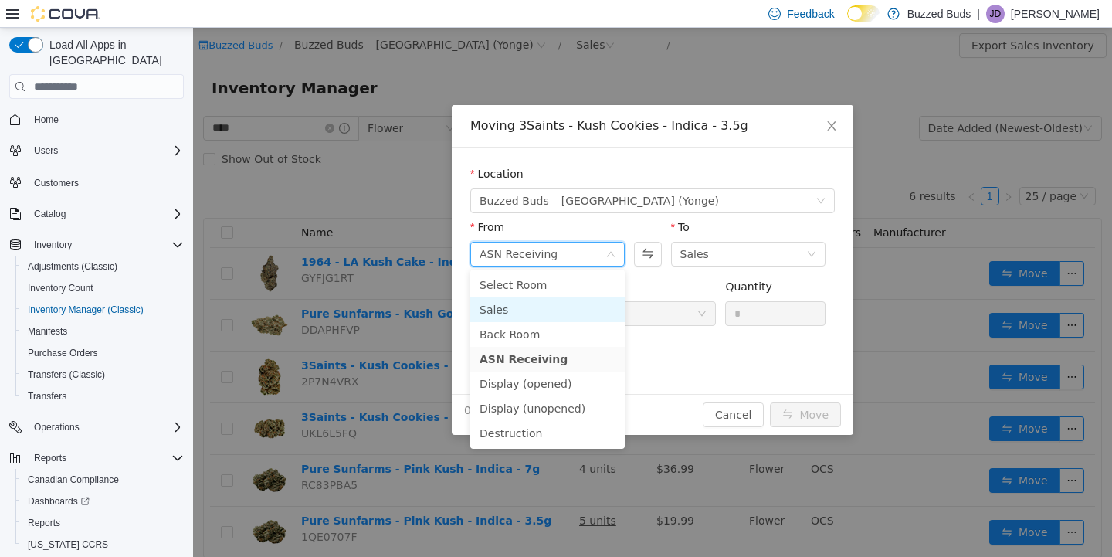
click at [551, 318] on li "Sales" at bounding box center [547, 309] width 154 height 25
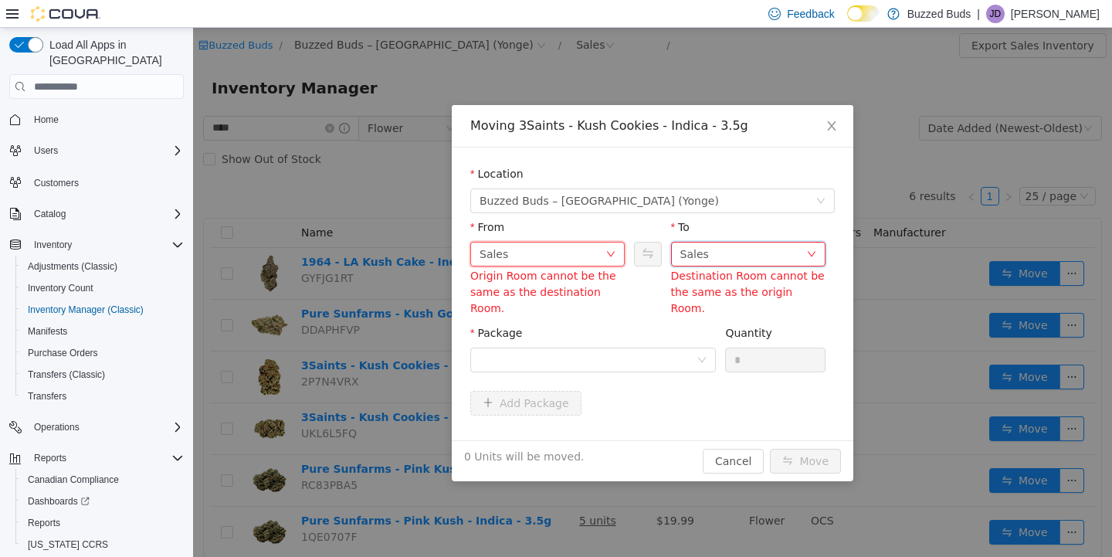
click at [741, 249] on div "Sales" at bounding box center [743, 253] width 126 height 23
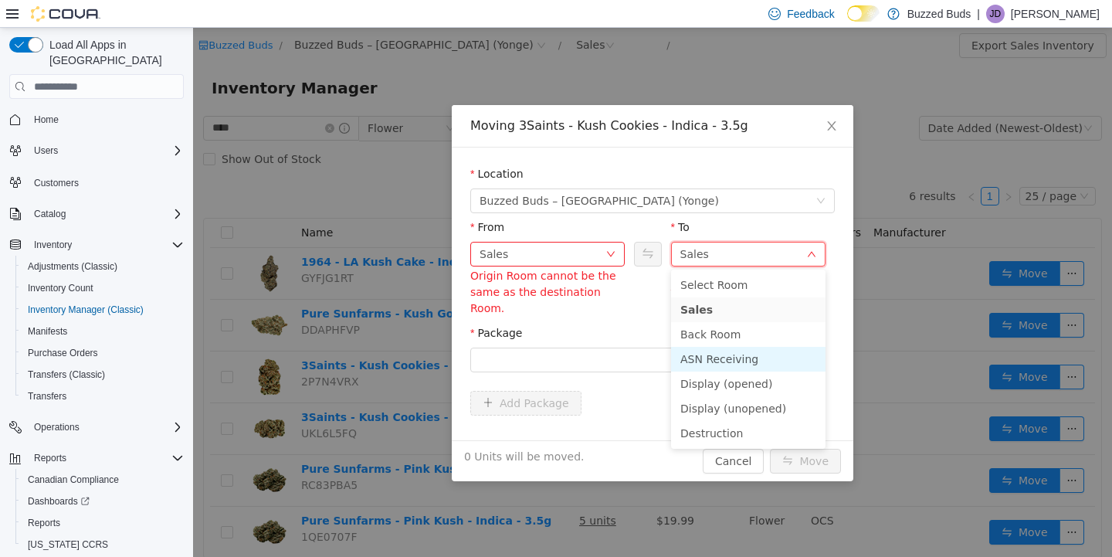
click at [704, 361] on li "ASN Receiving" at bounding box center [748, 359] width 154 height 25
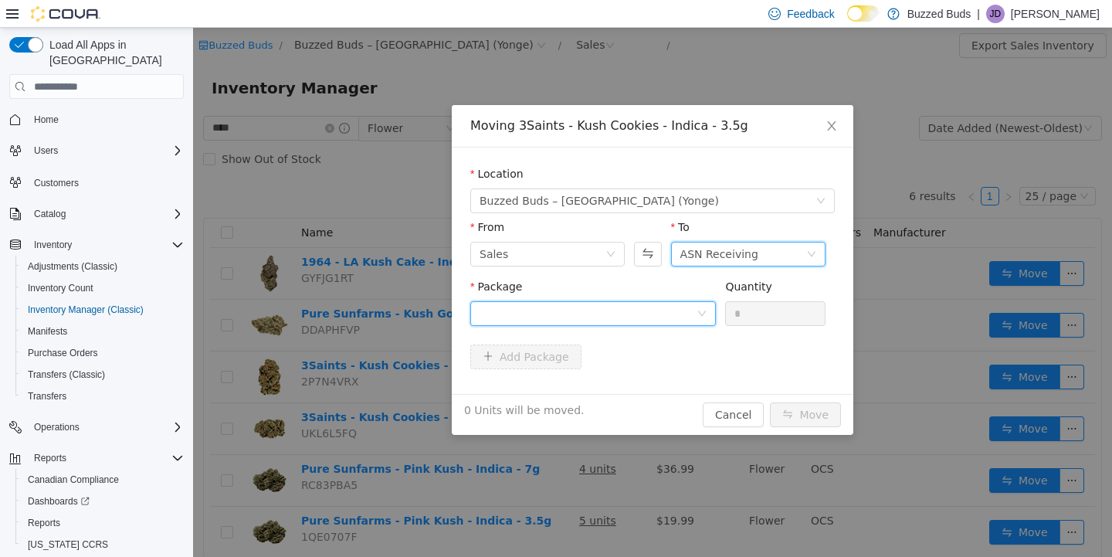
click at [610, 316] on div at bounding box center [587, 313] width 217 height 23
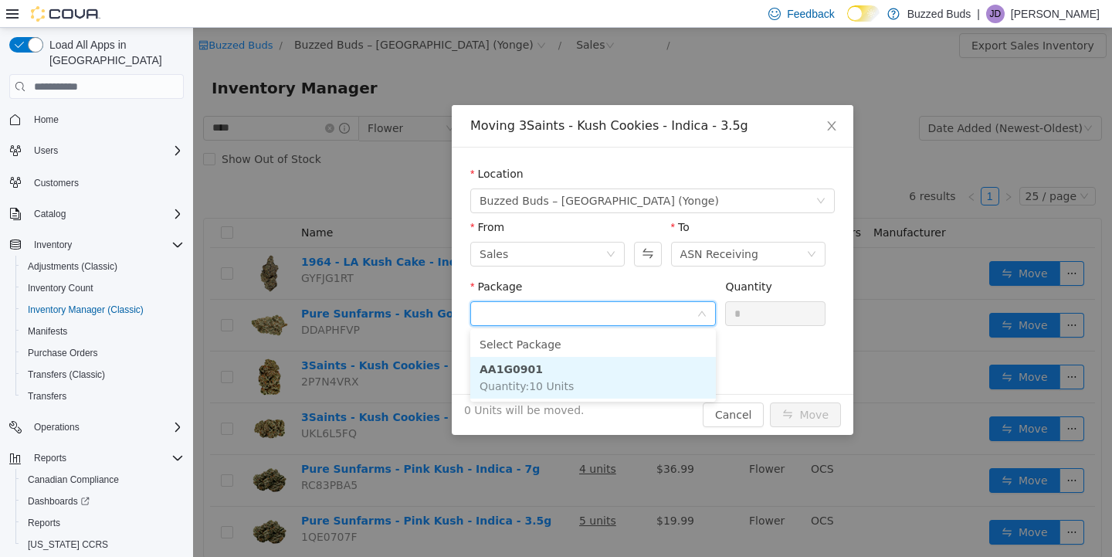
click at [608, 376] on li "AA1G0901 Quantity : 10 Units" at bounding box center [592, 378] width 245 height 42
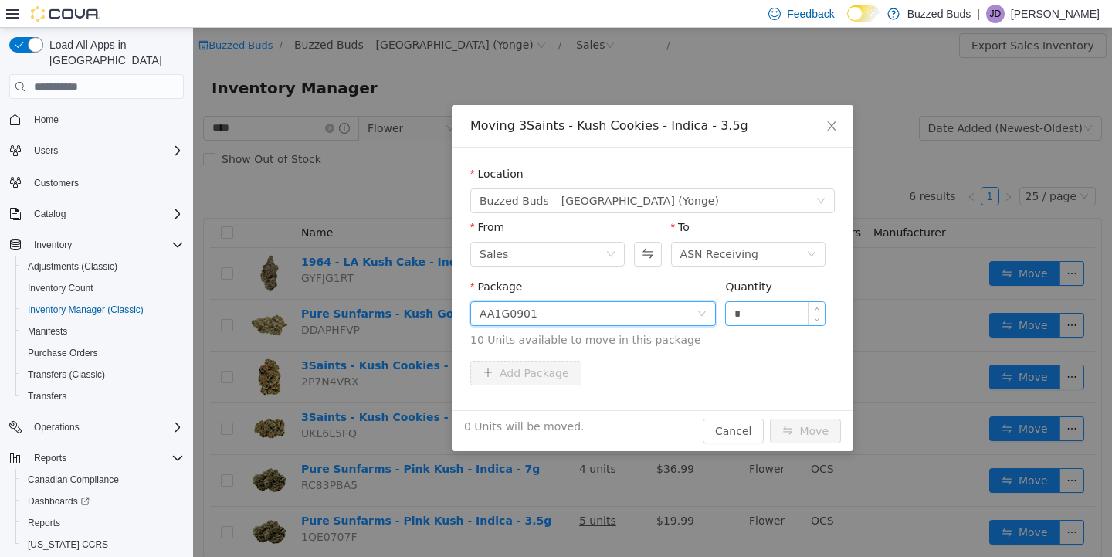
click at [753, 314] on input "*" at bounding box center [775, 313] width 99 height 23
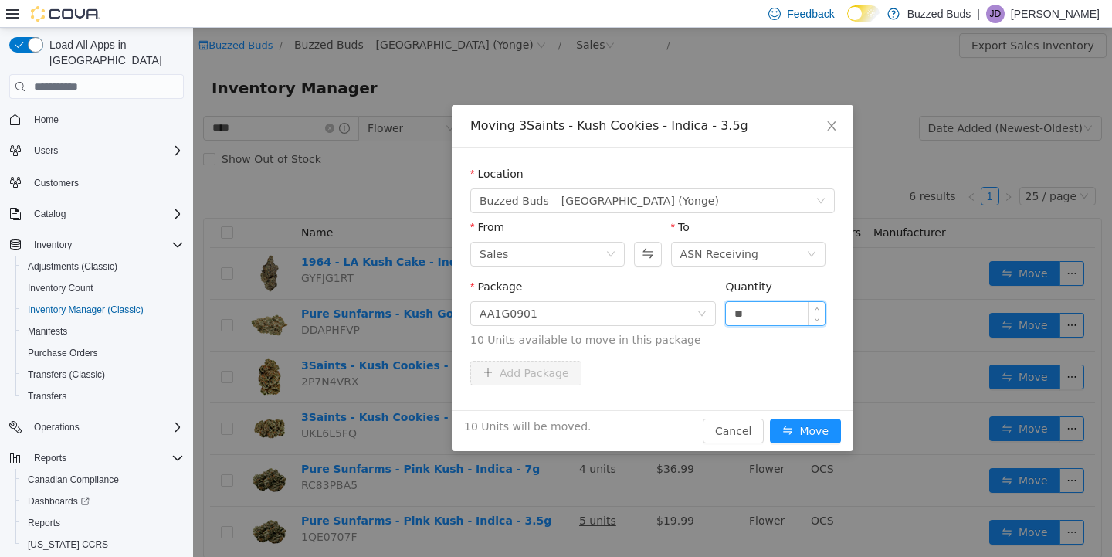
type input "**"
click at [770, 418] on button "Move" at bounding box center [805, 430] width 71 height 25
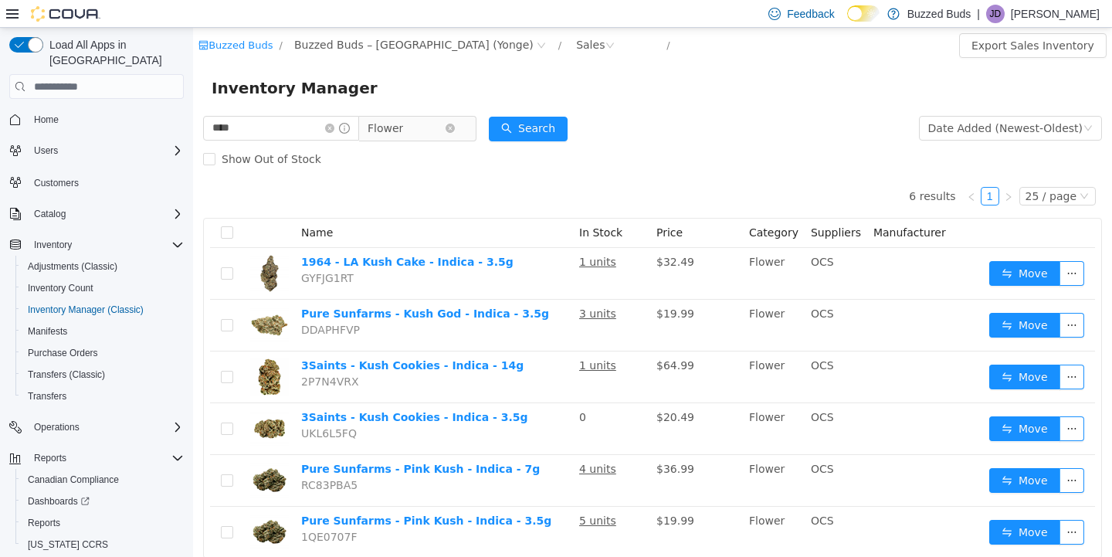
click at [403, 136] on span "Flower" at bounding box center [385, 128] width 36 height 23
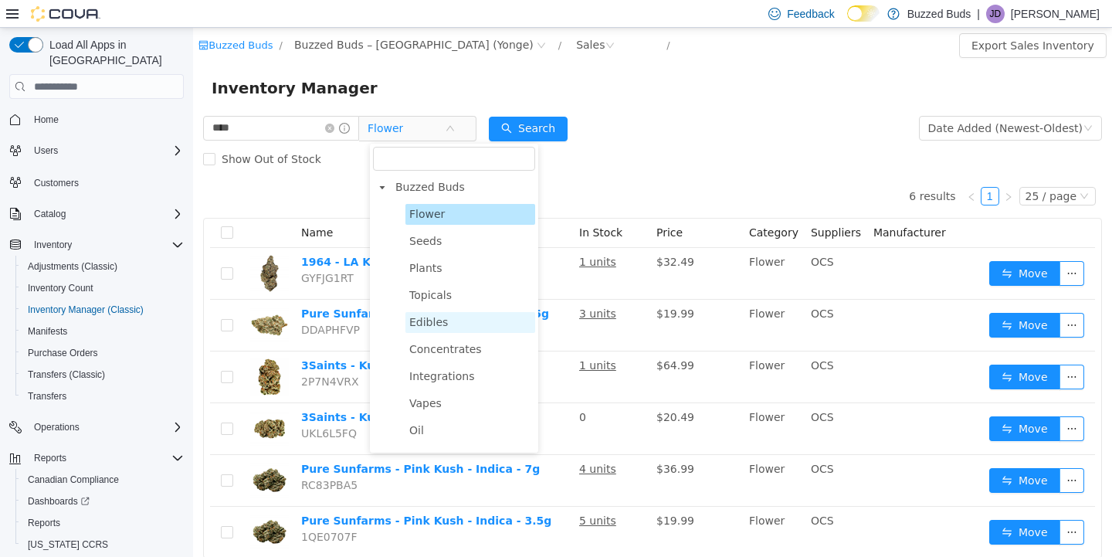
click at [433, 315] on span "Edibles" at bounding box center [470, 322] width 130 height 21
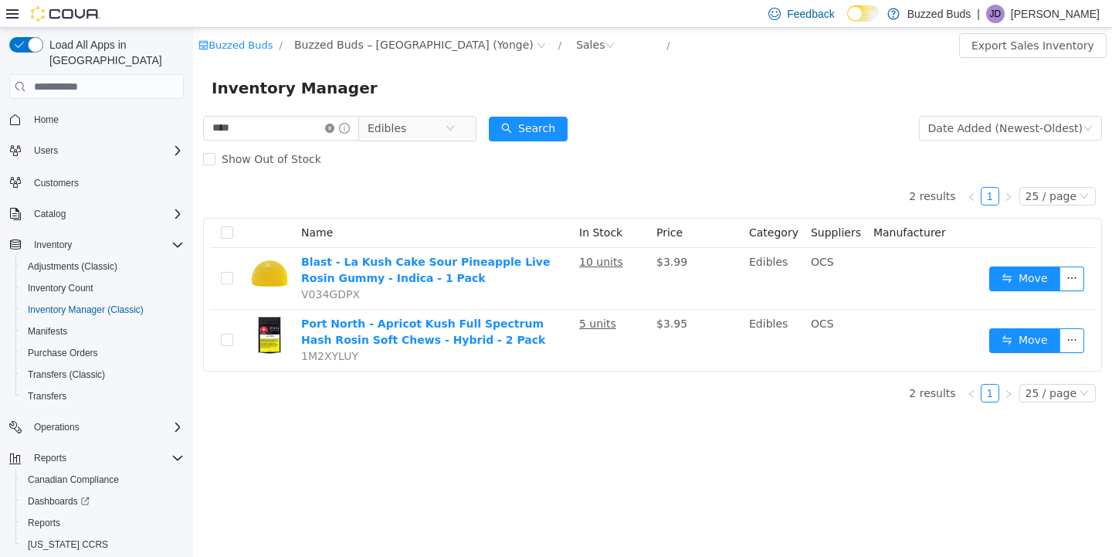
click at [334, 130] on icon "icon: close-circle" at bounding box center [329, 128] width 9 height 9
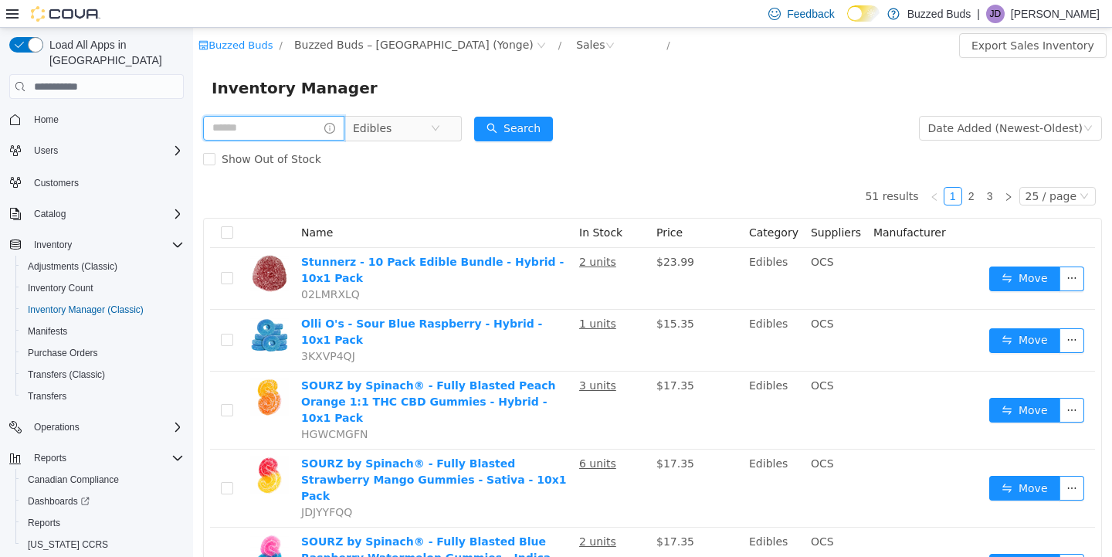
click at [290, 130] on input "text" at bounding box center [273, 128] width 141 height 25
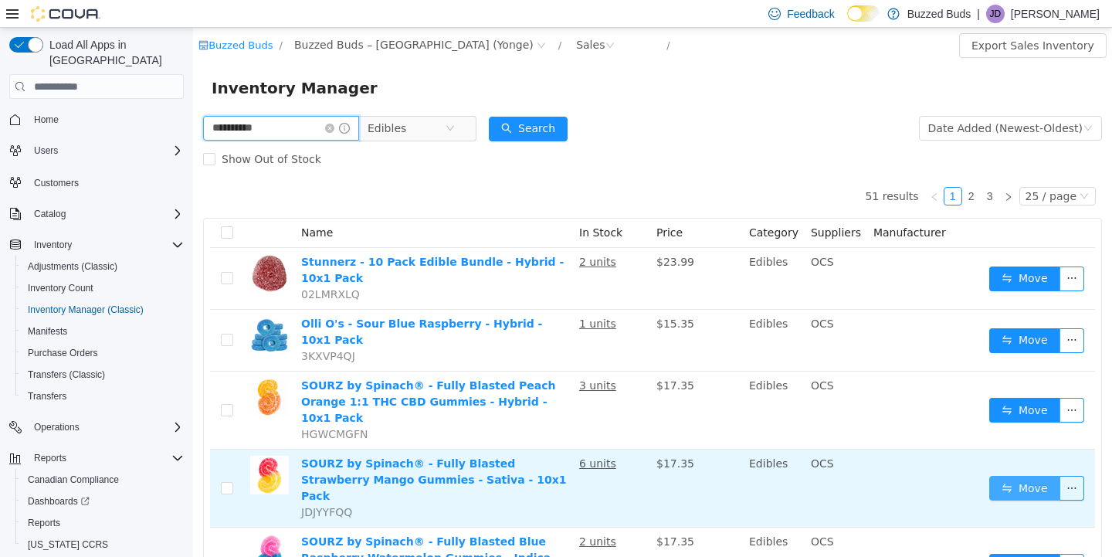
type input "**********"
click at [1020, 476] on button "Move" at bounding box center [1024, 488] width 71 height 25
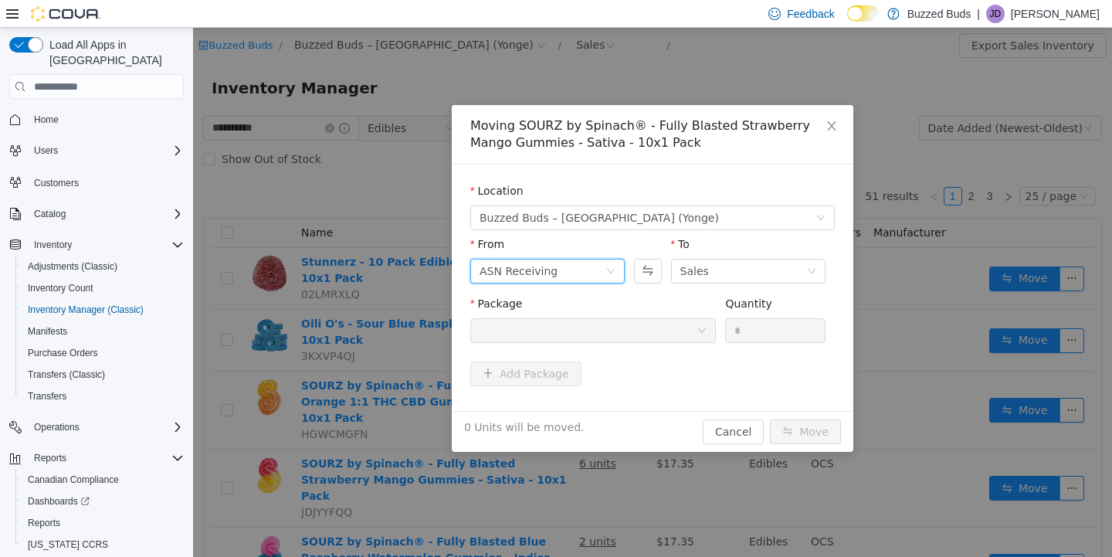
click at [561, 273] on div "ASN Receiving" at bounding box center [542, 270] width 126 height 23
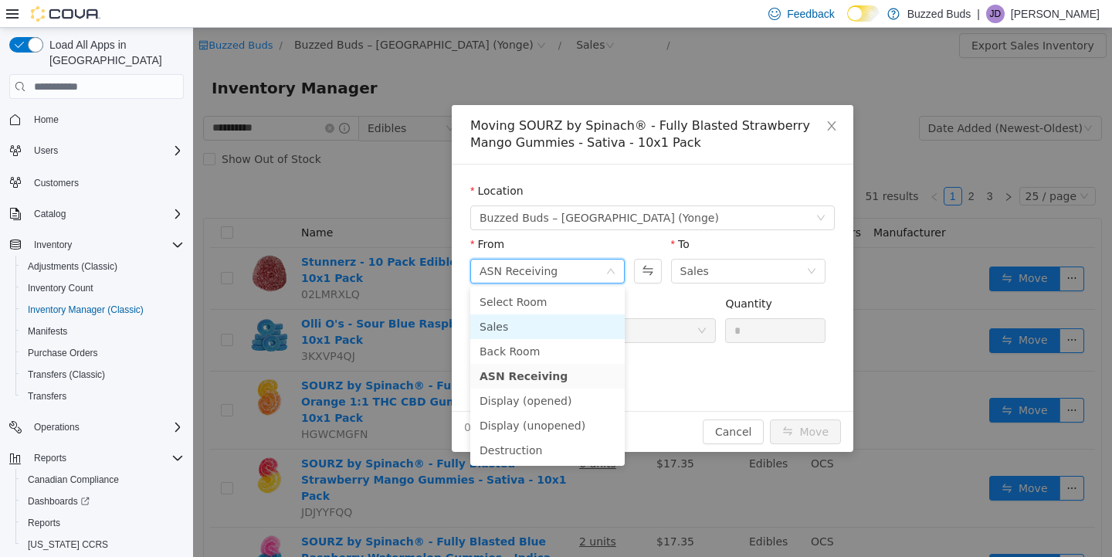
click at [540, 327] on li "Sales" at bounding box center [547, 326] width 154 height 25
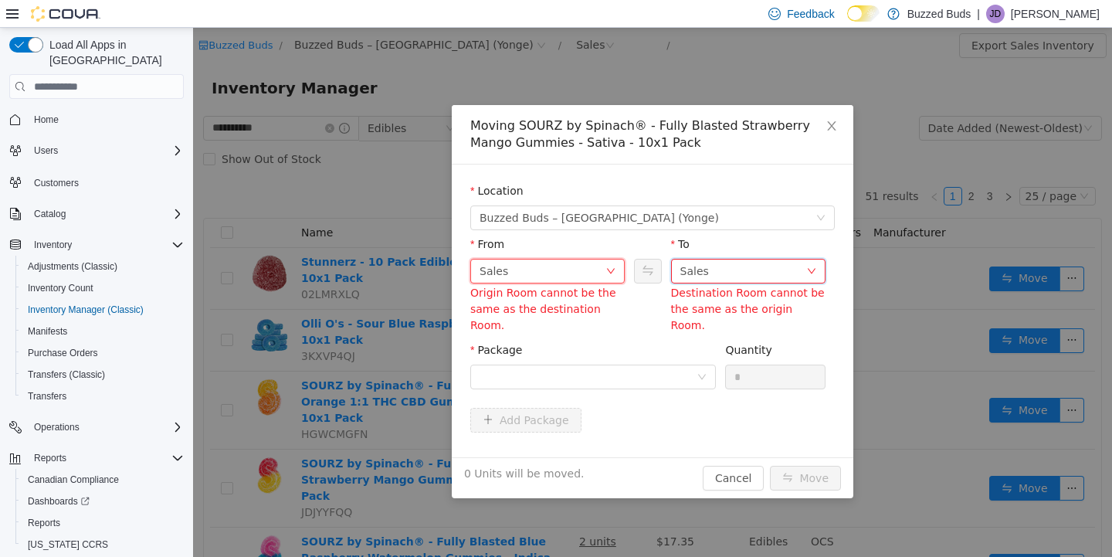
click at [779, 271] on div "Sales" at bounding box center [743, 270] width 126 height 23
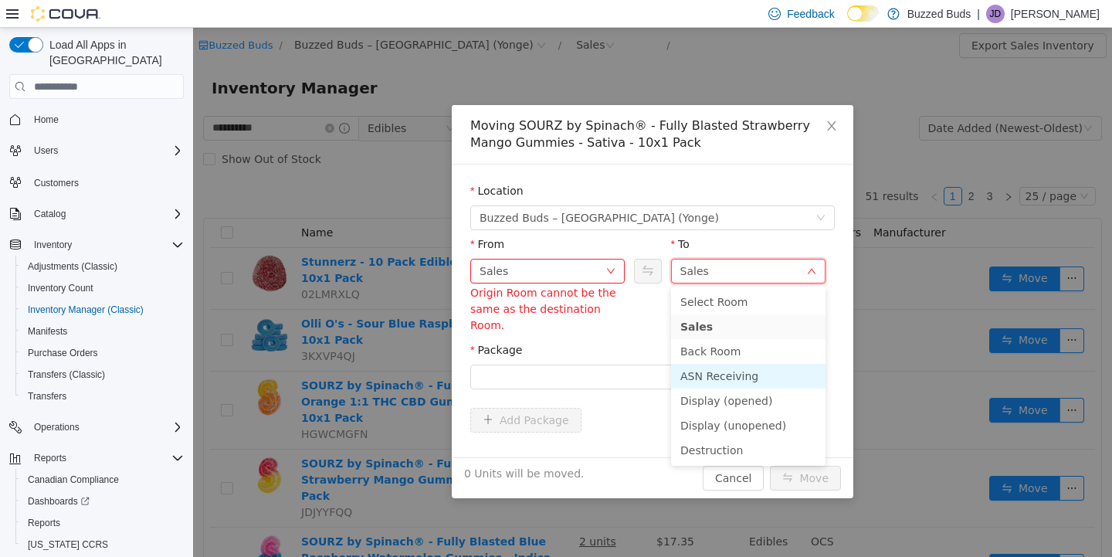
click at [713, 369] on li "ASN Receiving" at bounding box center [748, 376] width 154 height 25
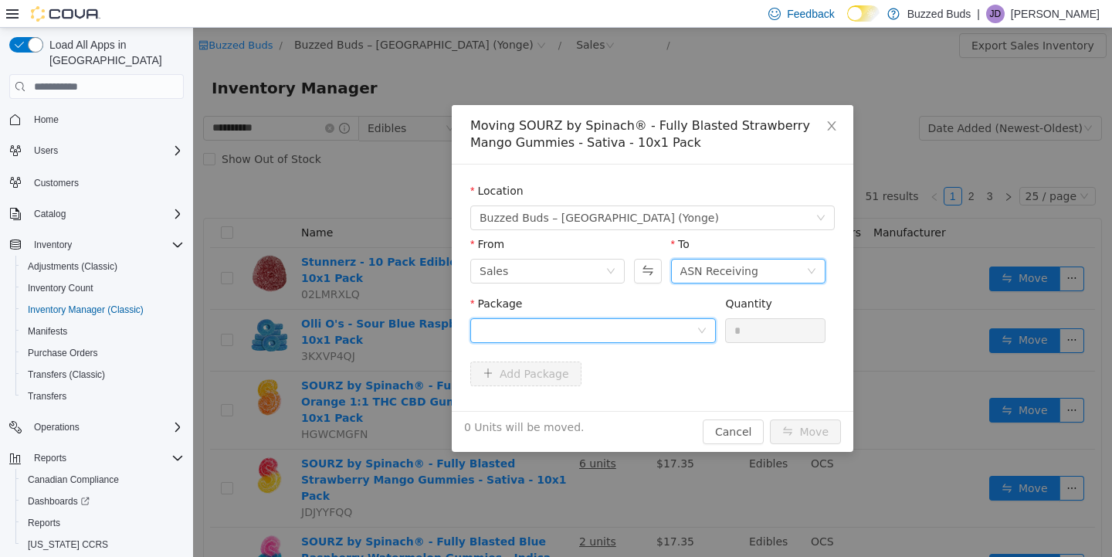
click at [574, 333] on div at bounding box center [587, 330] width 217 height 23
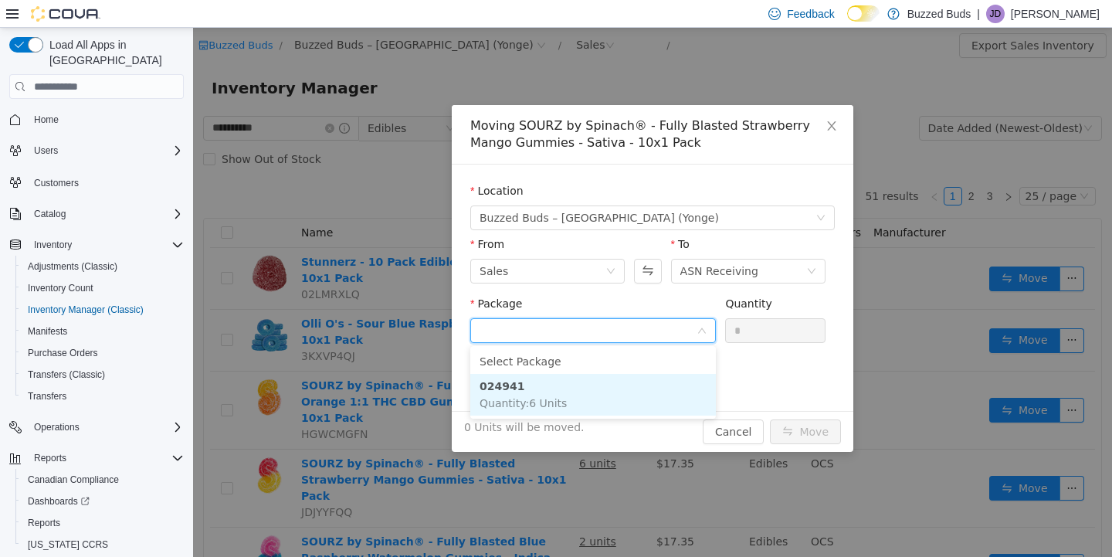
click at [565, 401] on li "024941 Quantity : 6 Units" at bounding box center [592, 395] width 245 height 42
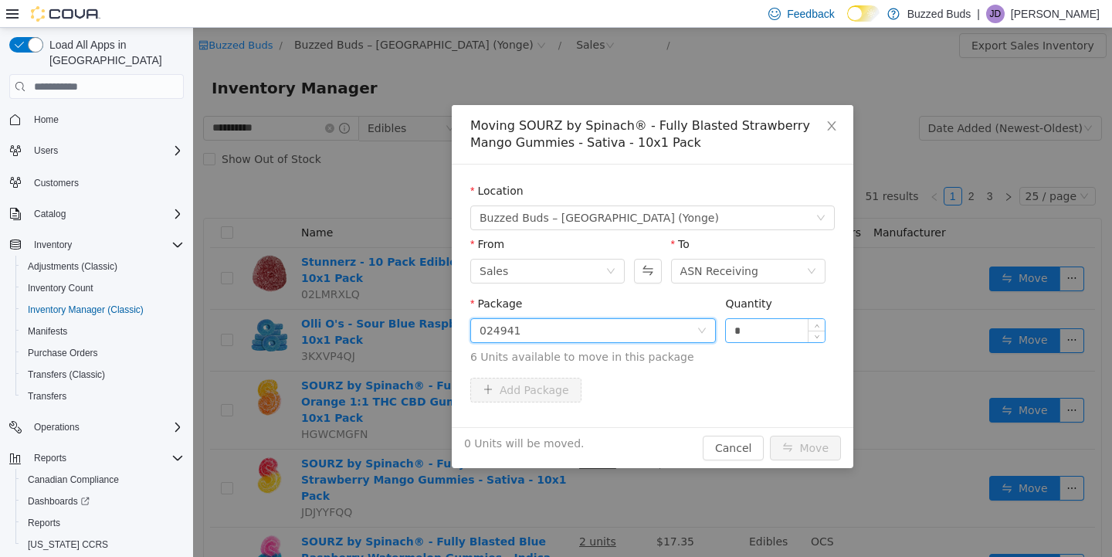
click at [768, 334] on input "*" at bounding box center [775, 330] width 99 height 23
type input "*"
click at [770, 435] on button "Move" at bounding box center [805, 447] width 71 height 25
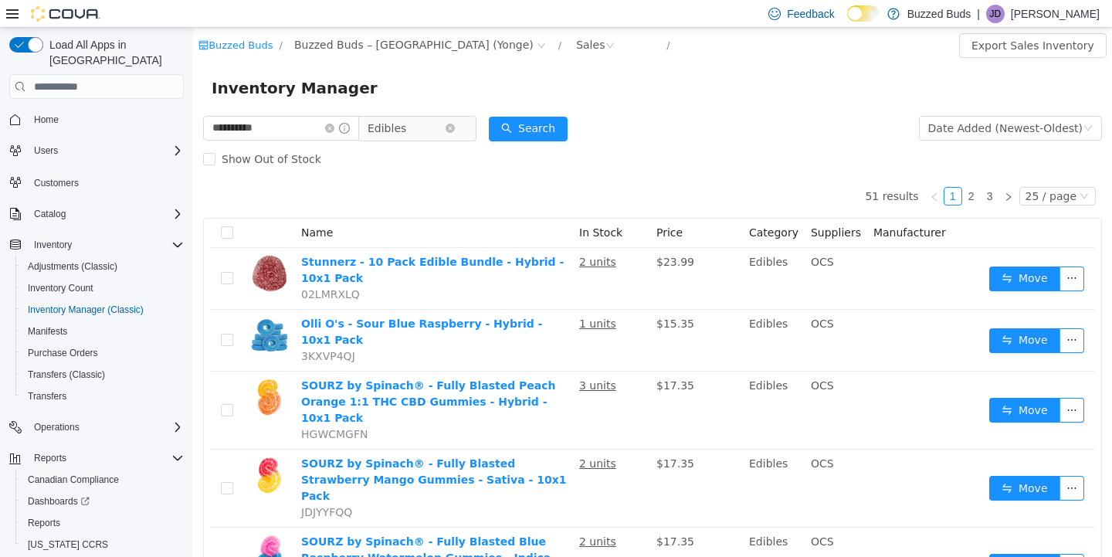
click at [445, 127] on span "Edibles" at bounding box center [405, 128] width 77 height 23
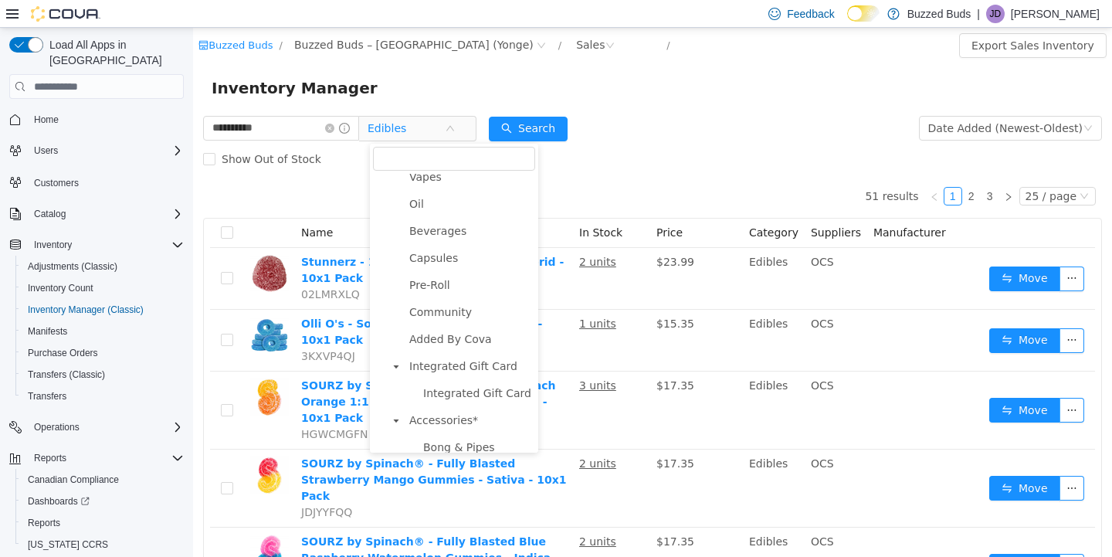
scroll to position [213, 0]
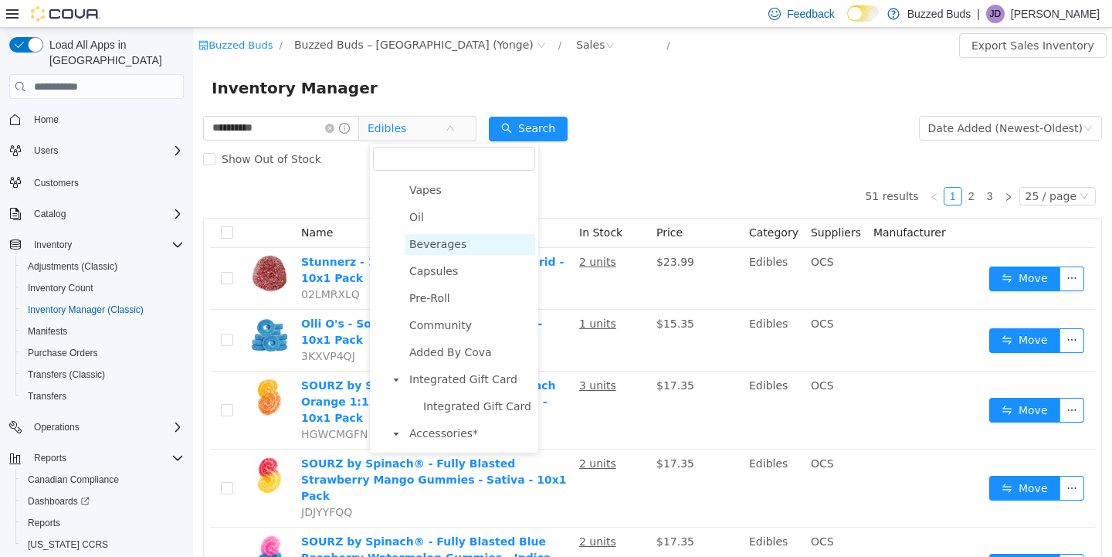
click at [430, 241] on span "Beverages" at bounding box center [437, 244] width 57 height 12
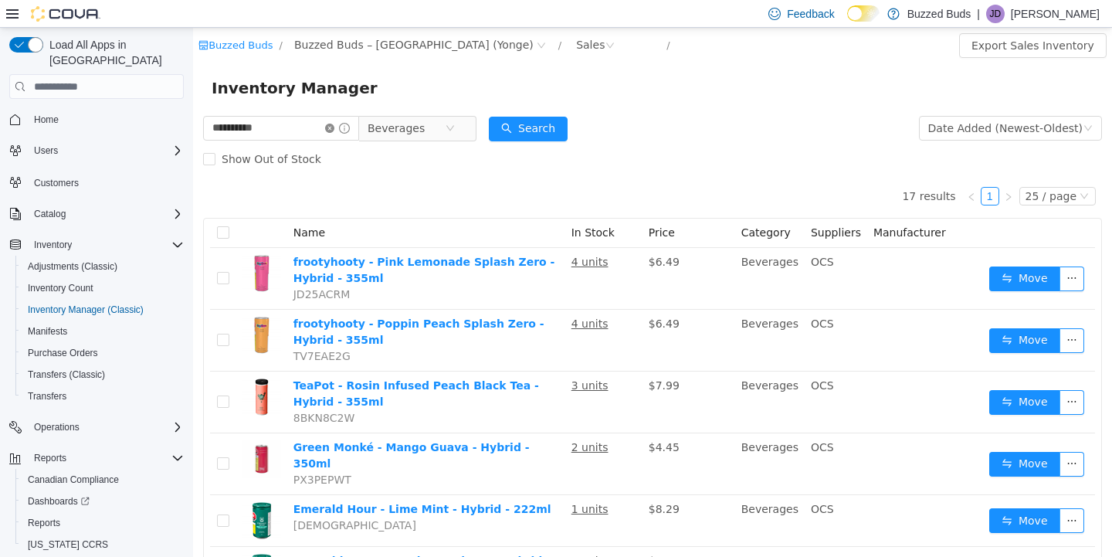
click at [334, 128] on icon "icon: close-circle" at bounding box center [329, 128] width 9 height 9
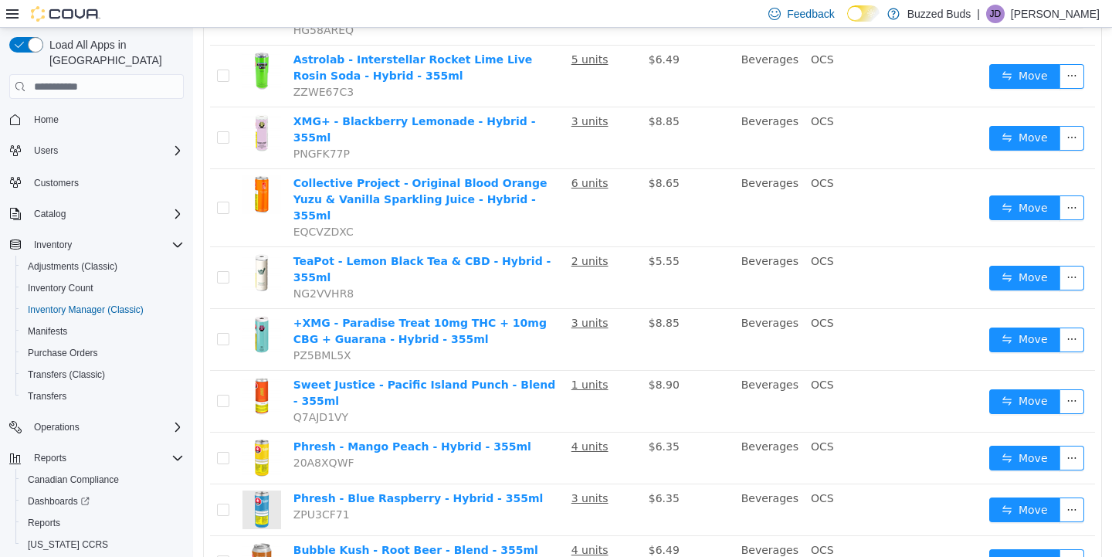
scroll to position [695, 0]
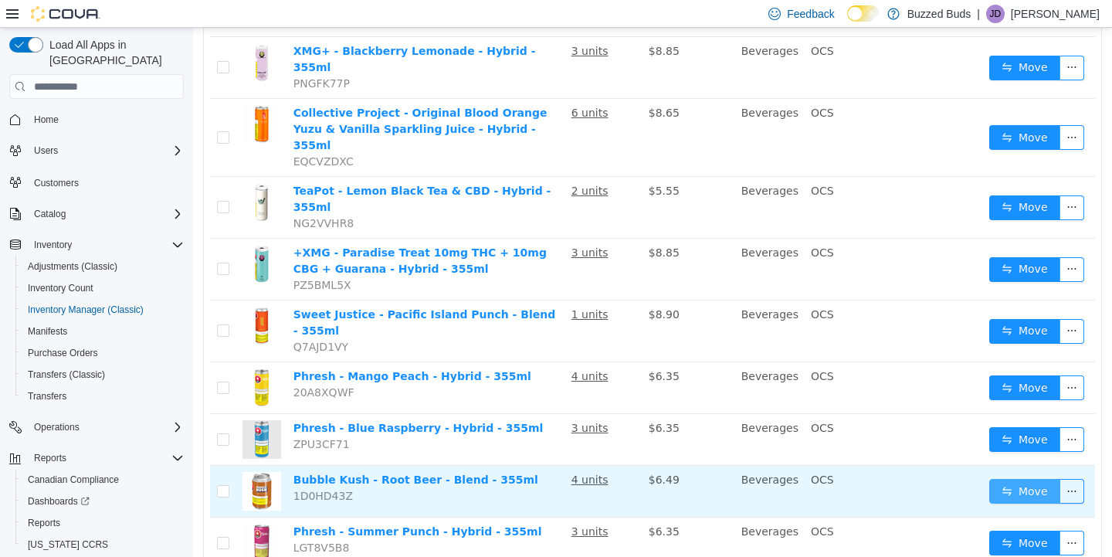
click at [1020, 479] on button "Move" at bounding box center [1024, 491] width 71 height 25
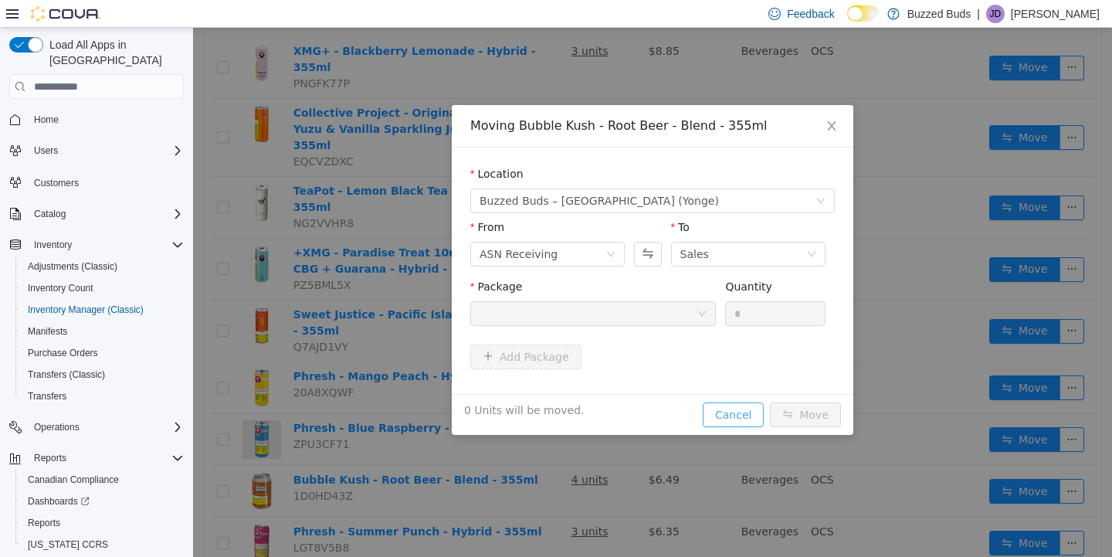
click at [741, 412] on button "Cancel" at bounding box center [733, 414] width 61 height 25
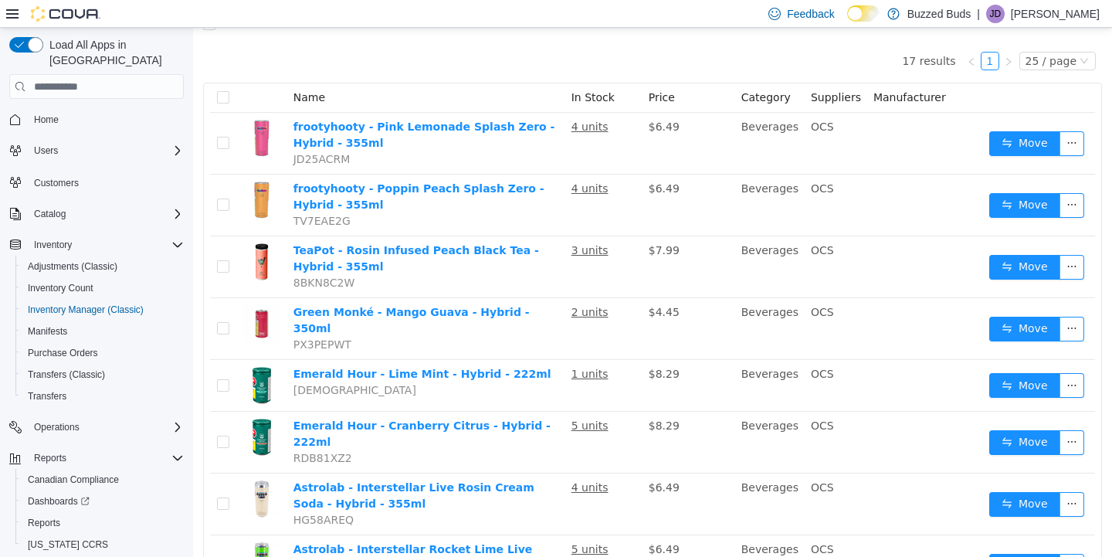
scroll to position [0, 0]
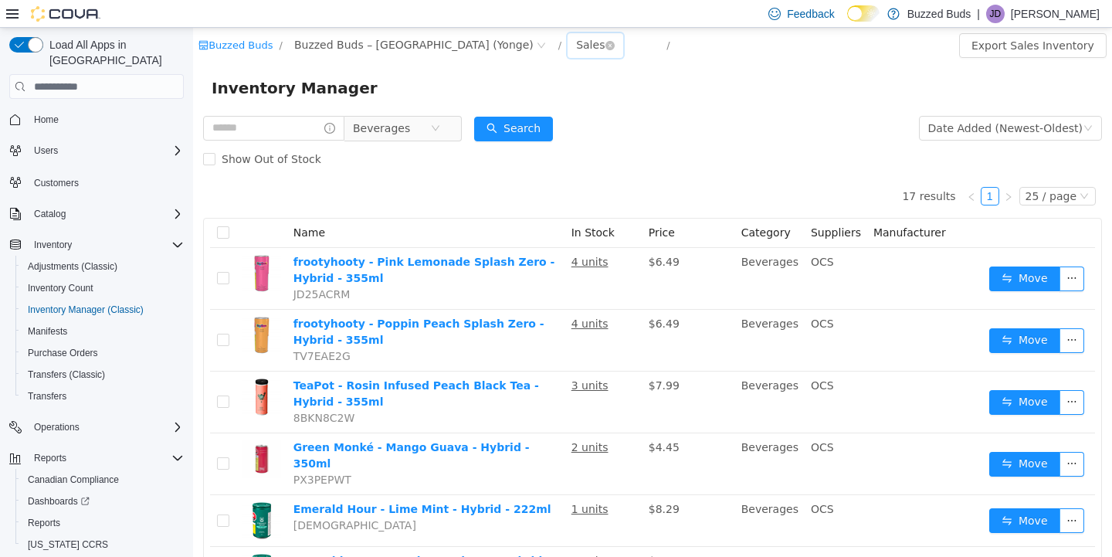
click at [576, 49] on div "Sales" at bounding box center [590, 44] width 29 height 23
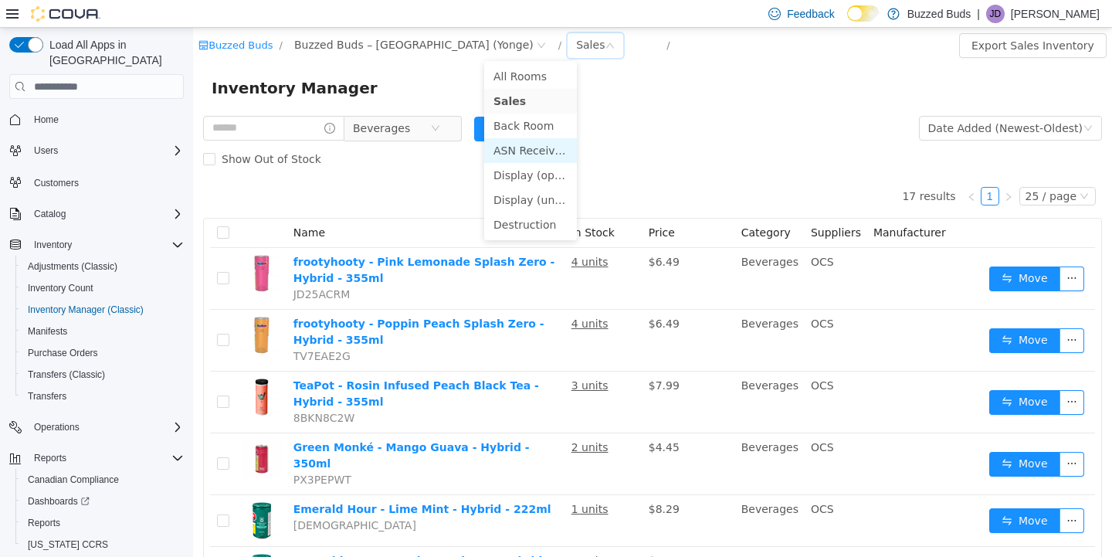
click at [512, 153] on li "ASN Receiving" at bounding box center [530, 150] width 93 height 25
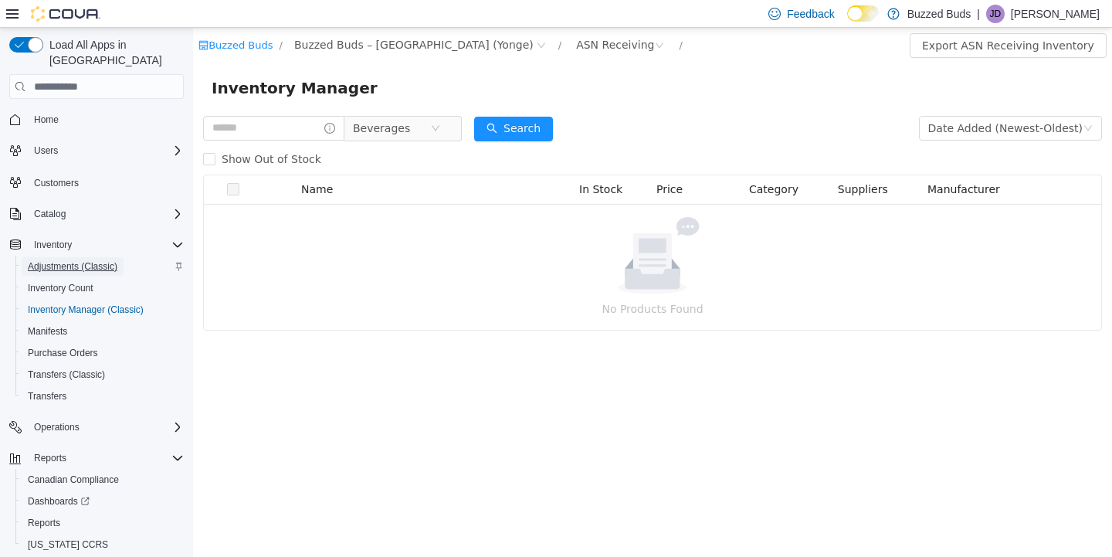
click at [59, 260] on span "Adjustments (Classic)" at bounding box center [73, 266] width 90 height 12
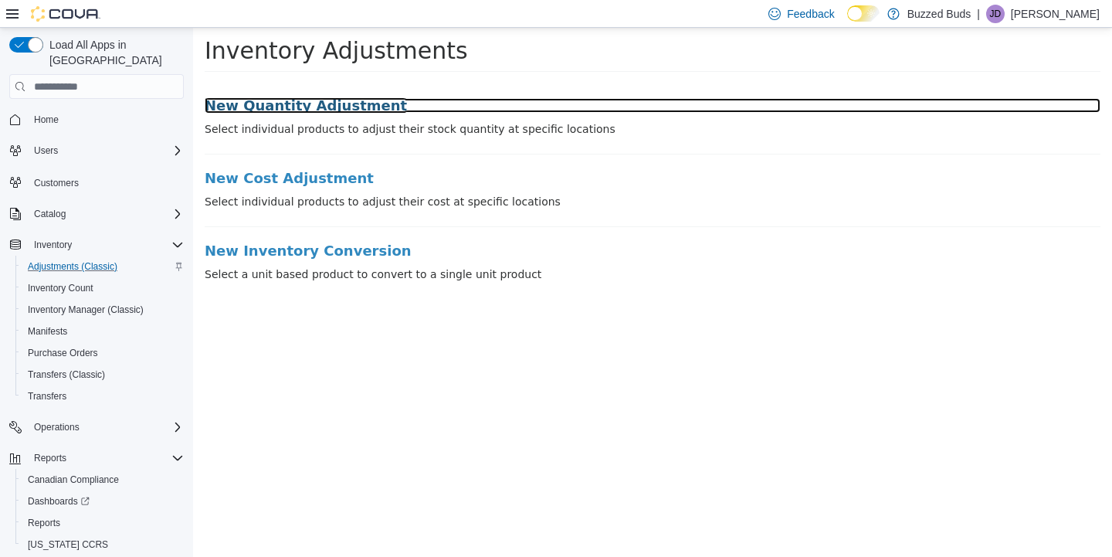
click at [262, 105] on h3 "New Quantity Adjustment" at bounding box center [653, 105] width 896 height 15
